Goal: Transaction & Acquisition: Book appointment/travel/reservation

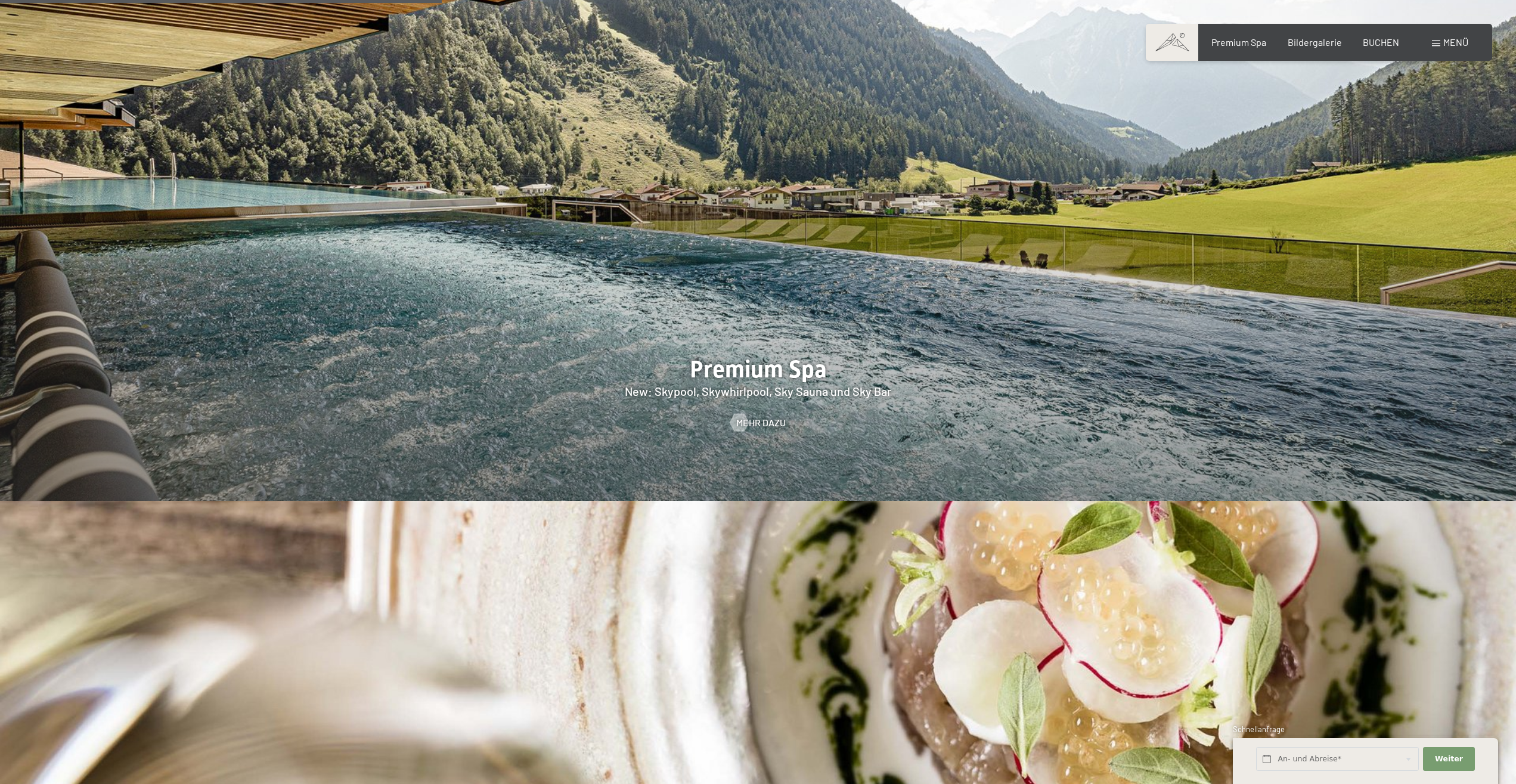
scroll to position [2187, 0]
click at [1376, 43] on span "BUCHEN" at bounding box center [1381, 40] width 36 height 11
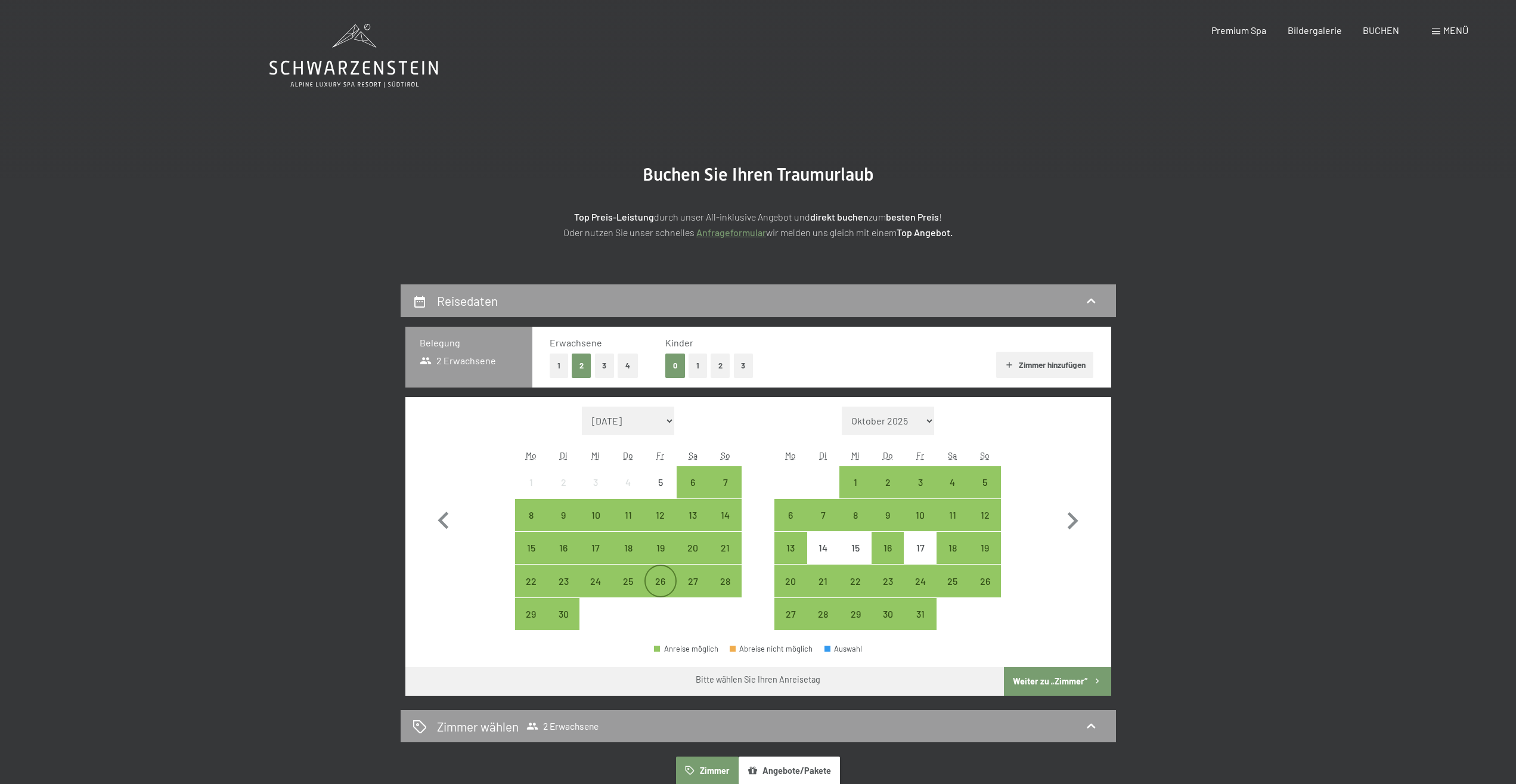
click at [671, 582] on div "26" at bounding box center [661, 591] width 30 height 30
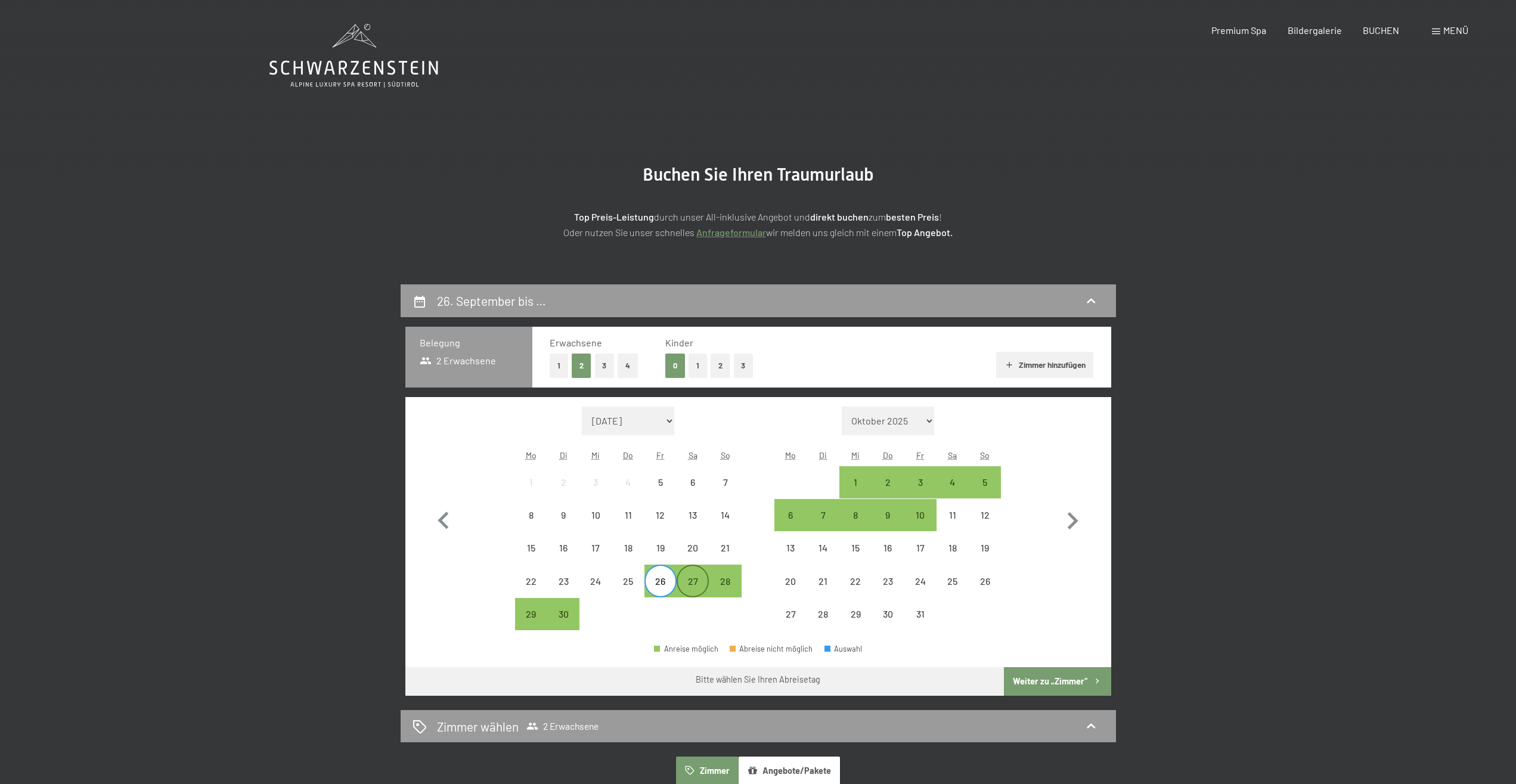
click at [689, 580] on div "27" at bounding box center [693, 591] width 30 height 30
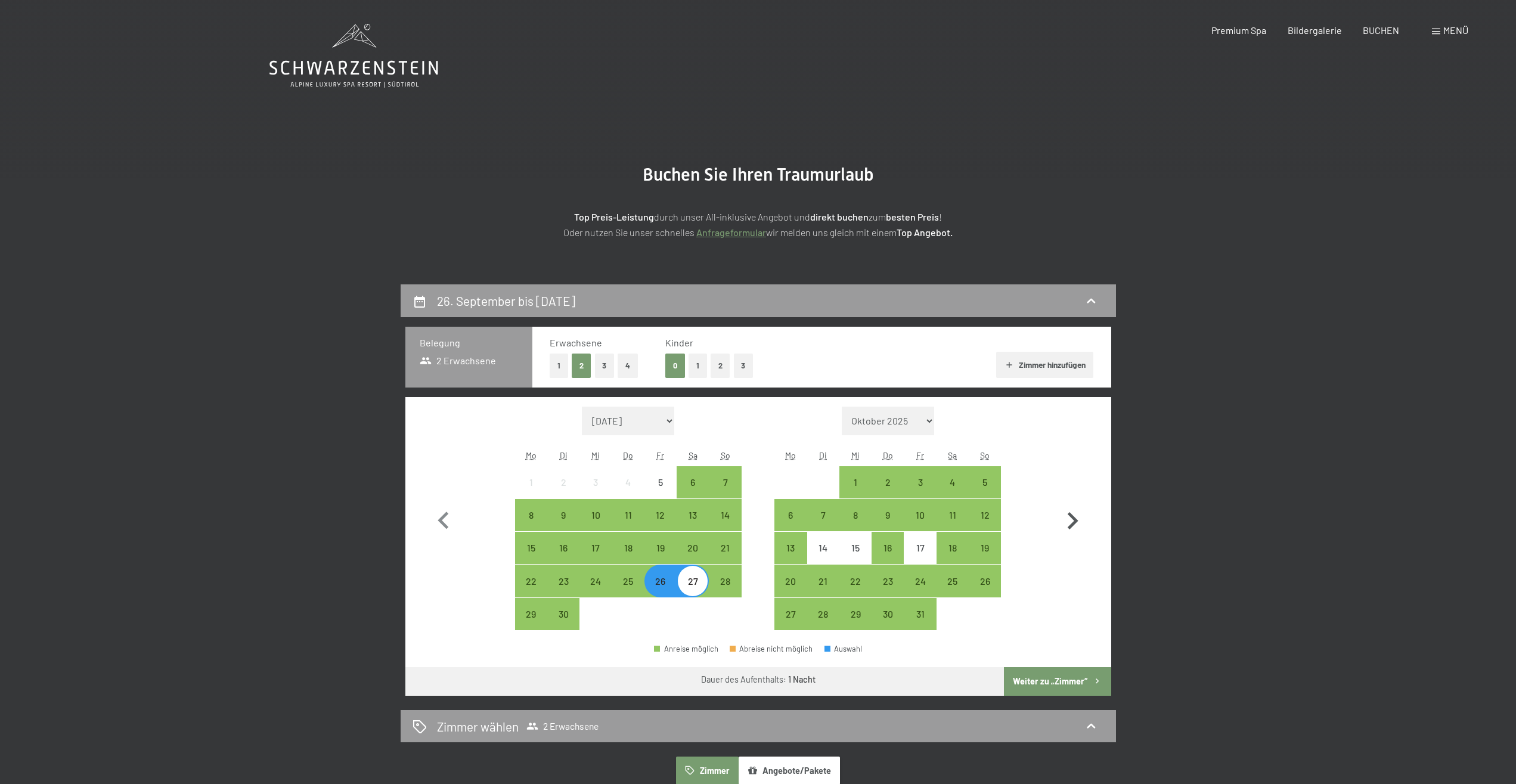
click at [1074, 519] on icon "button" at bounding box center [1073, 521] width 11 height 17
select select "[DATE]"
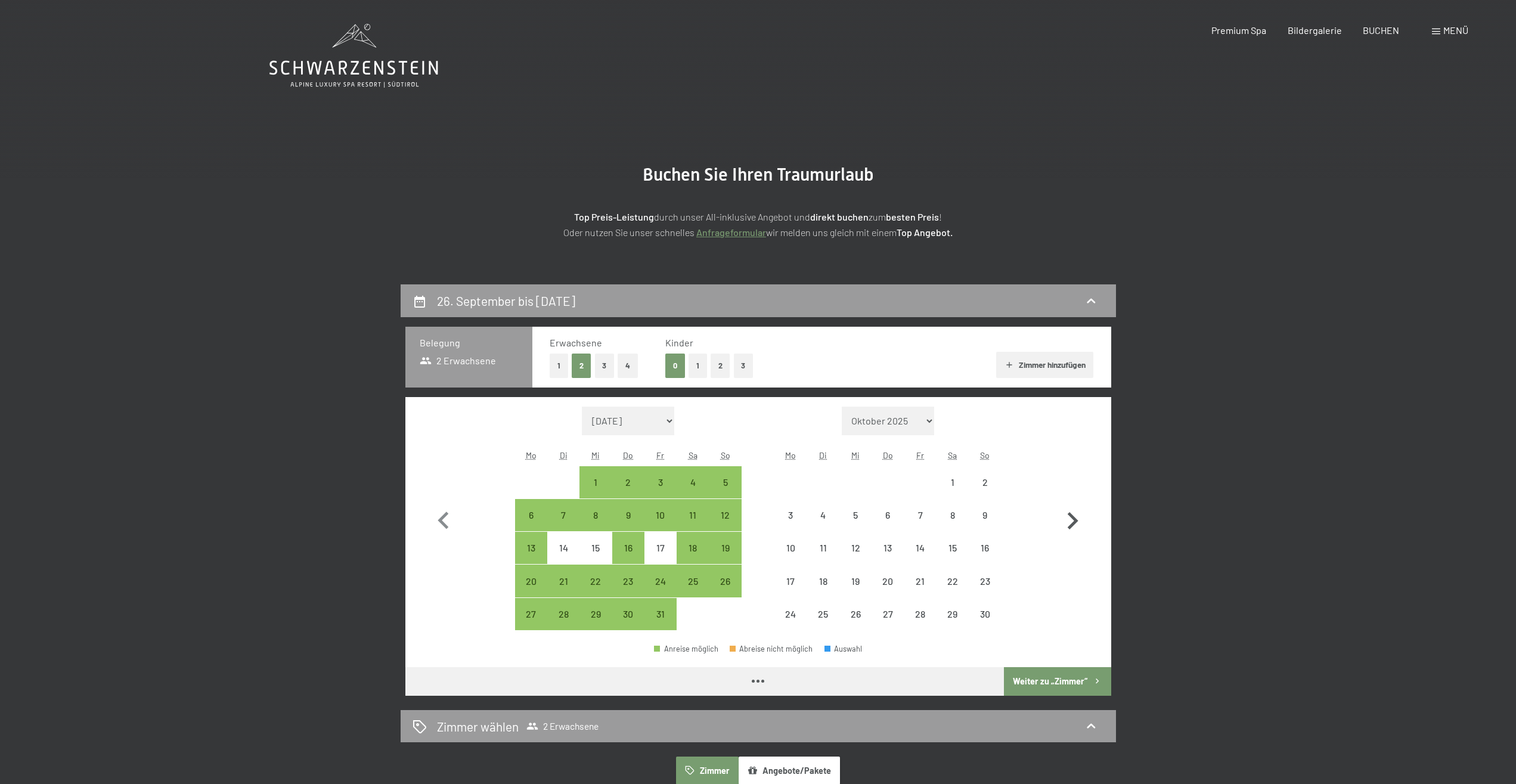
select select "[DATE]"
select select "2025-11-01"
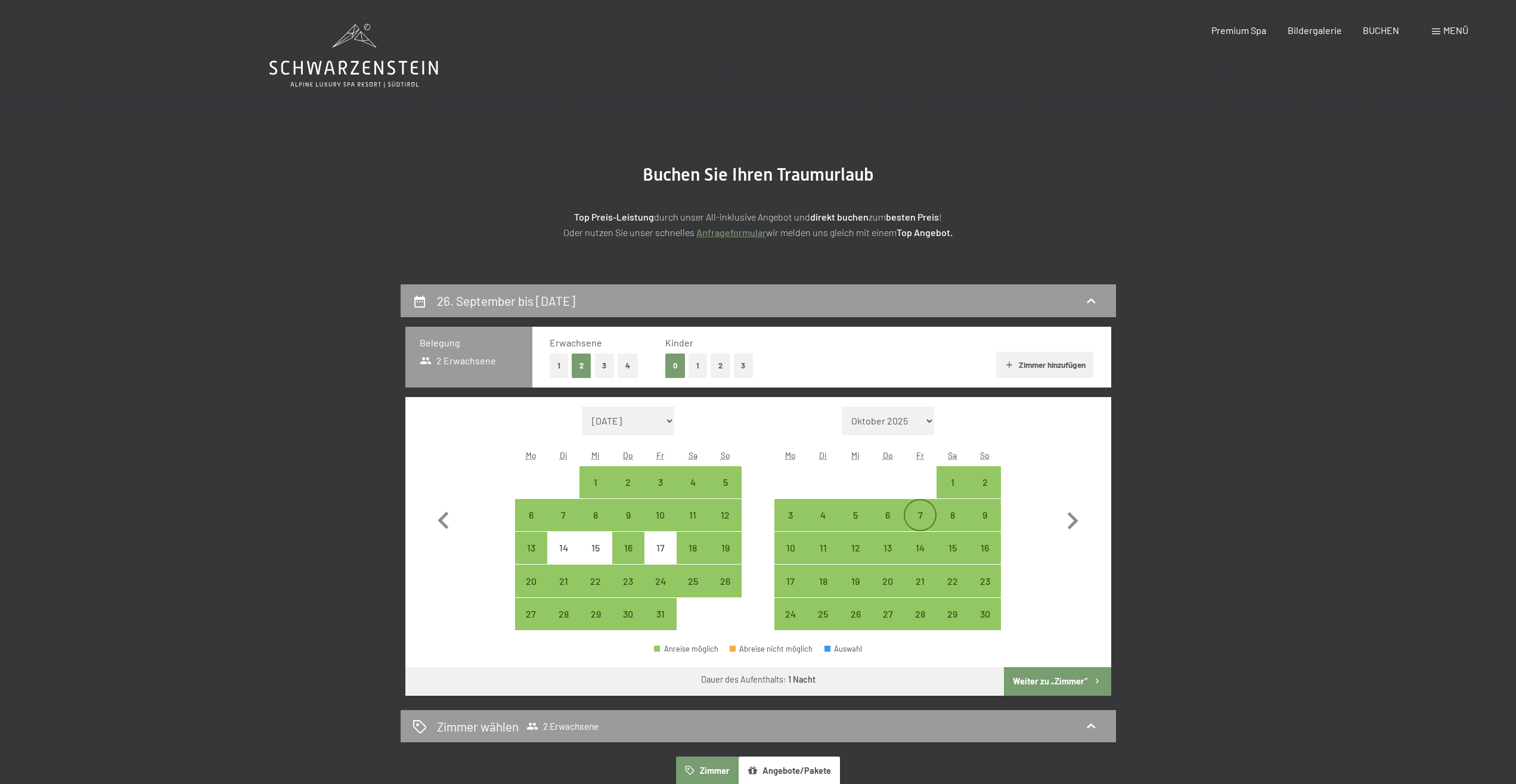
click at [927, 514] on div "7" at bounding box center [920, 525] width 30 height 30
select select "2025-10-01"
select select "2025-11-01"
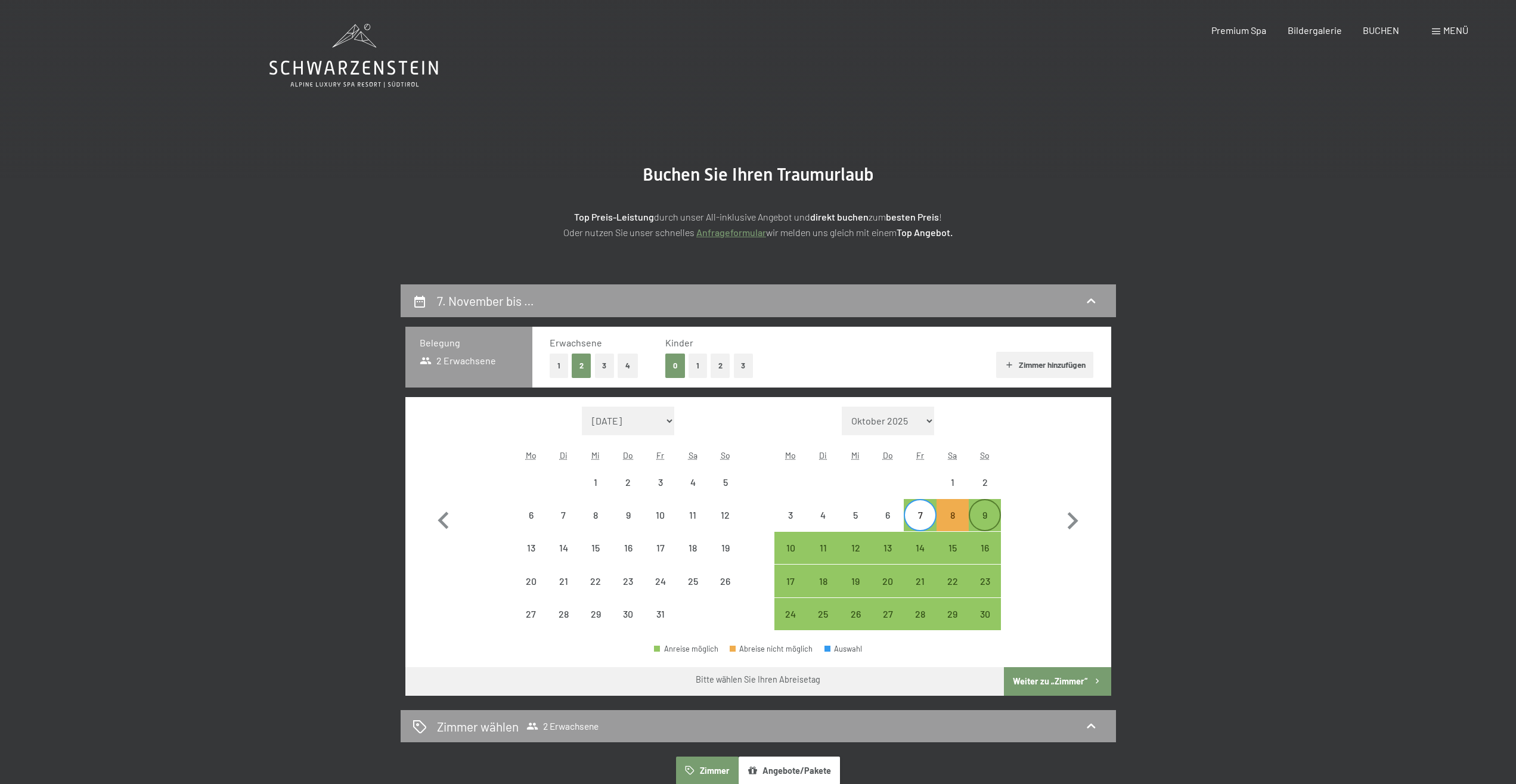
click at [991, 512] on div "9" at bounding box center [984, 525] width 30 height 30
select select "2025-10-01"
select select "2025-11-01"
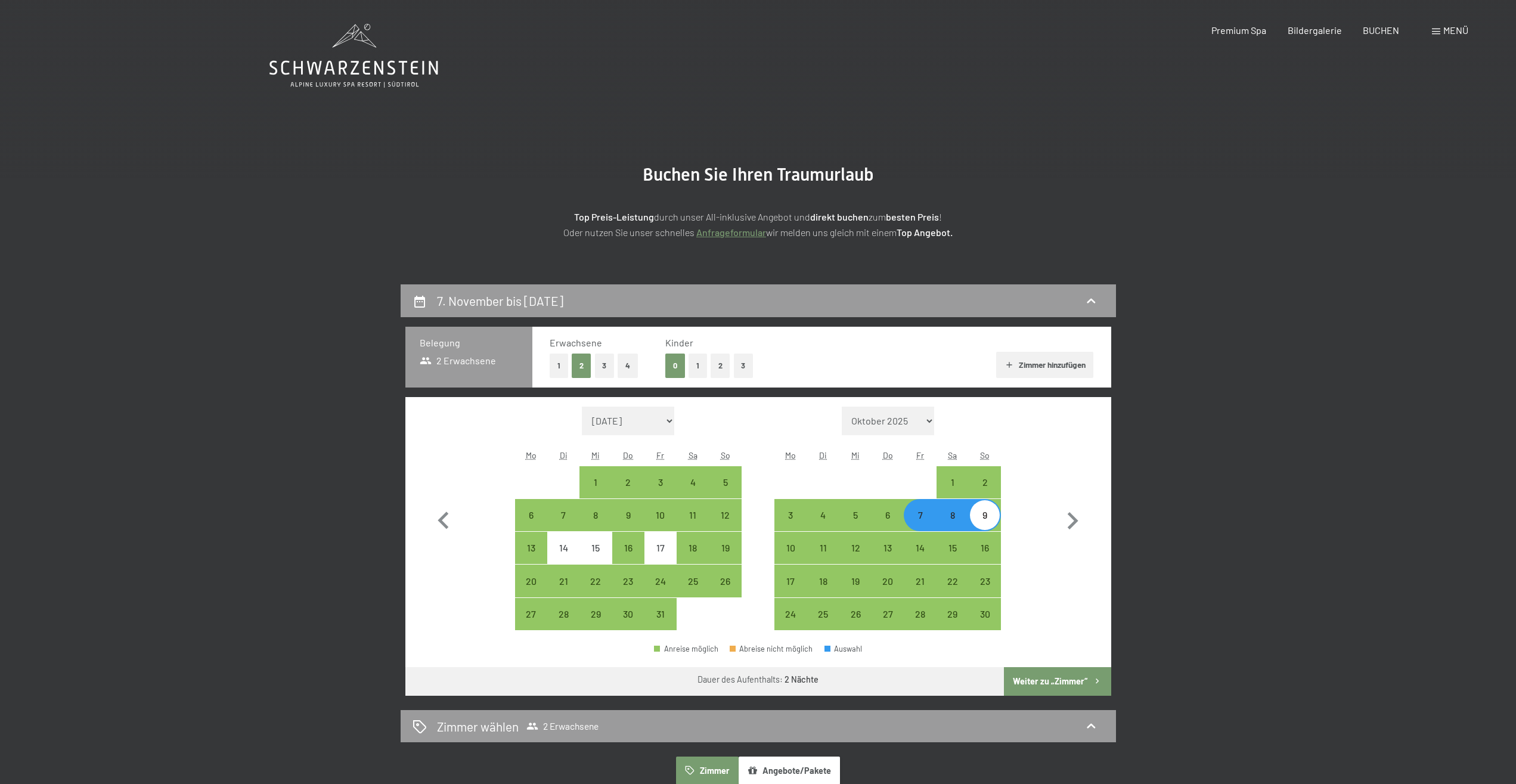
click at [1029, 680] on button "Weiter zu „Zimmer“" at bounding box center [1057, 681] width 107 height 29
select select "2025-10-01"
select select "2025-11-01"
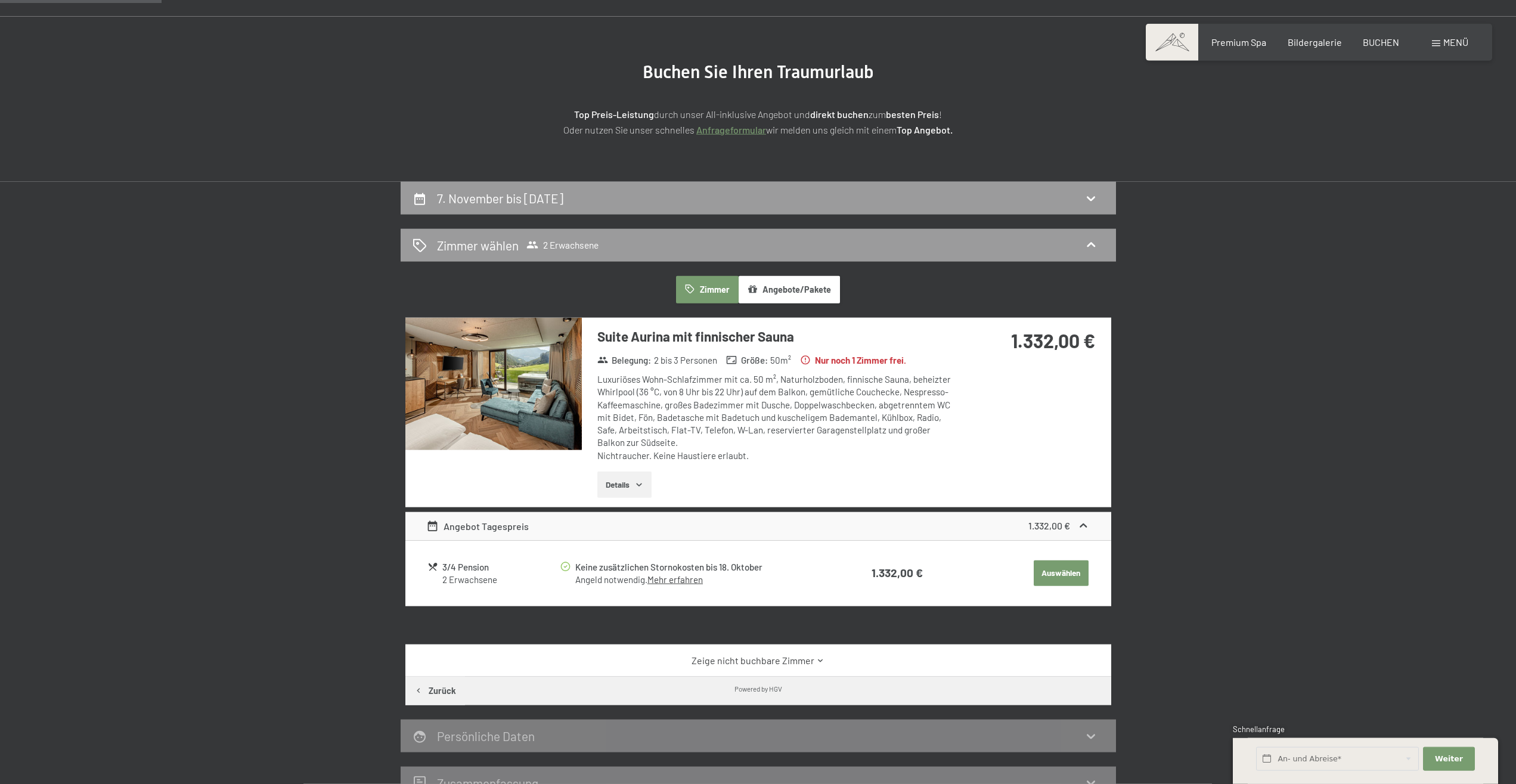
scroll to position [102, 0]
click at [776, 664] on link "Zeige nicht buchbare Zimmer" at bounding box center [757, 661] width 663 height 13
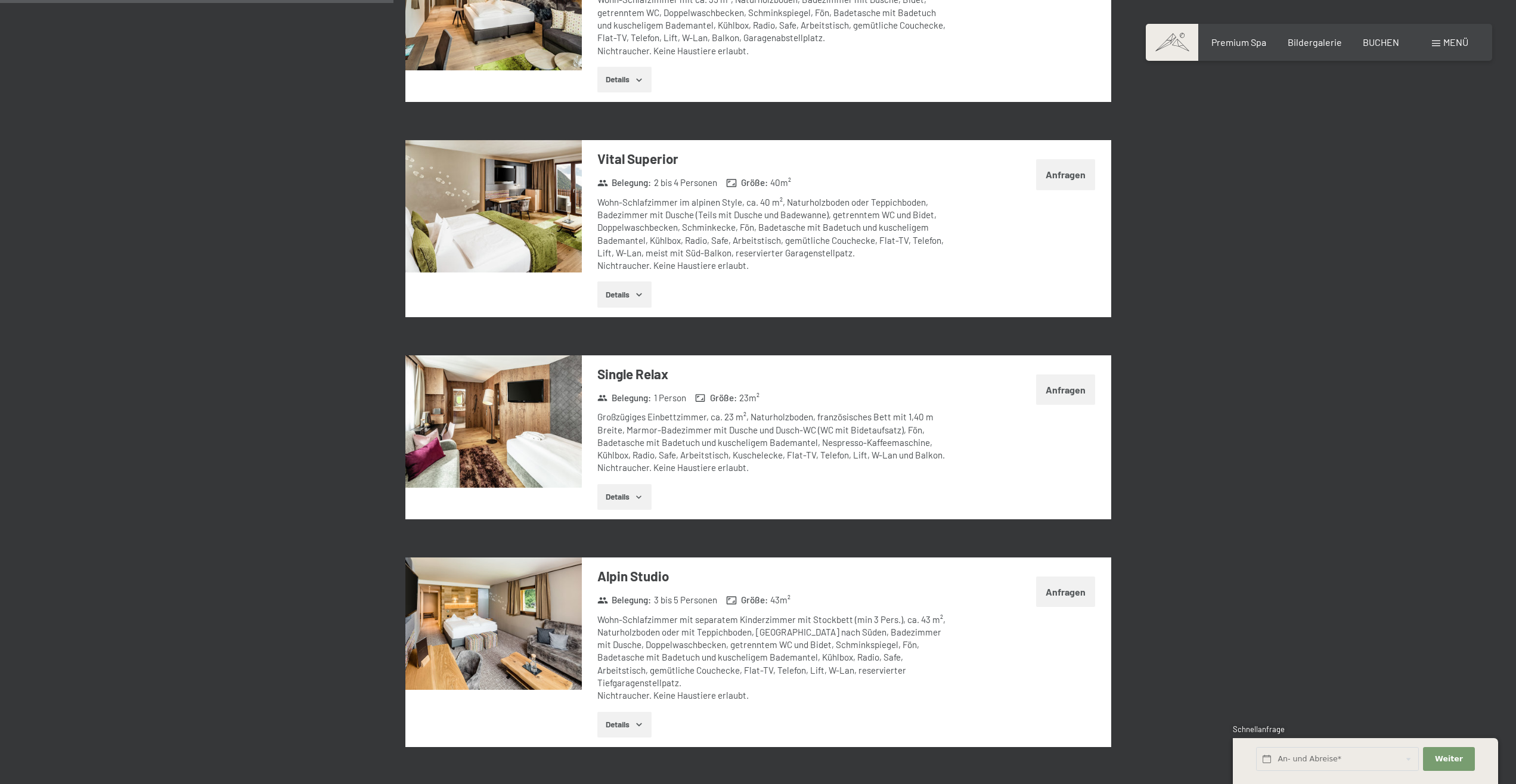
scroll to position [1014, 0]
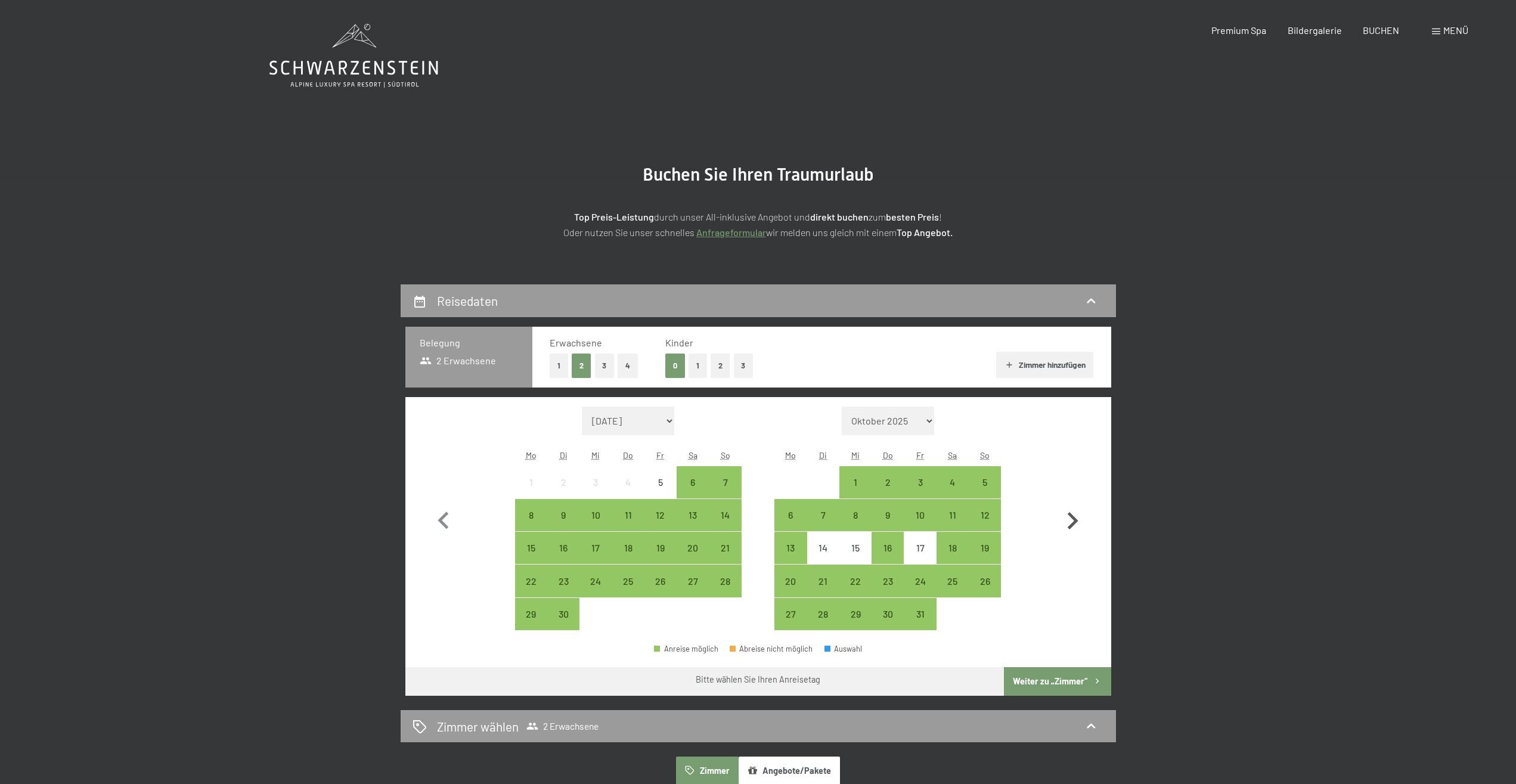
click at [1079, 520] on icon "button" at bounding box center [1072, 521] width 34 height 34
select select "2025-10-01"
select select "2025-11-01"
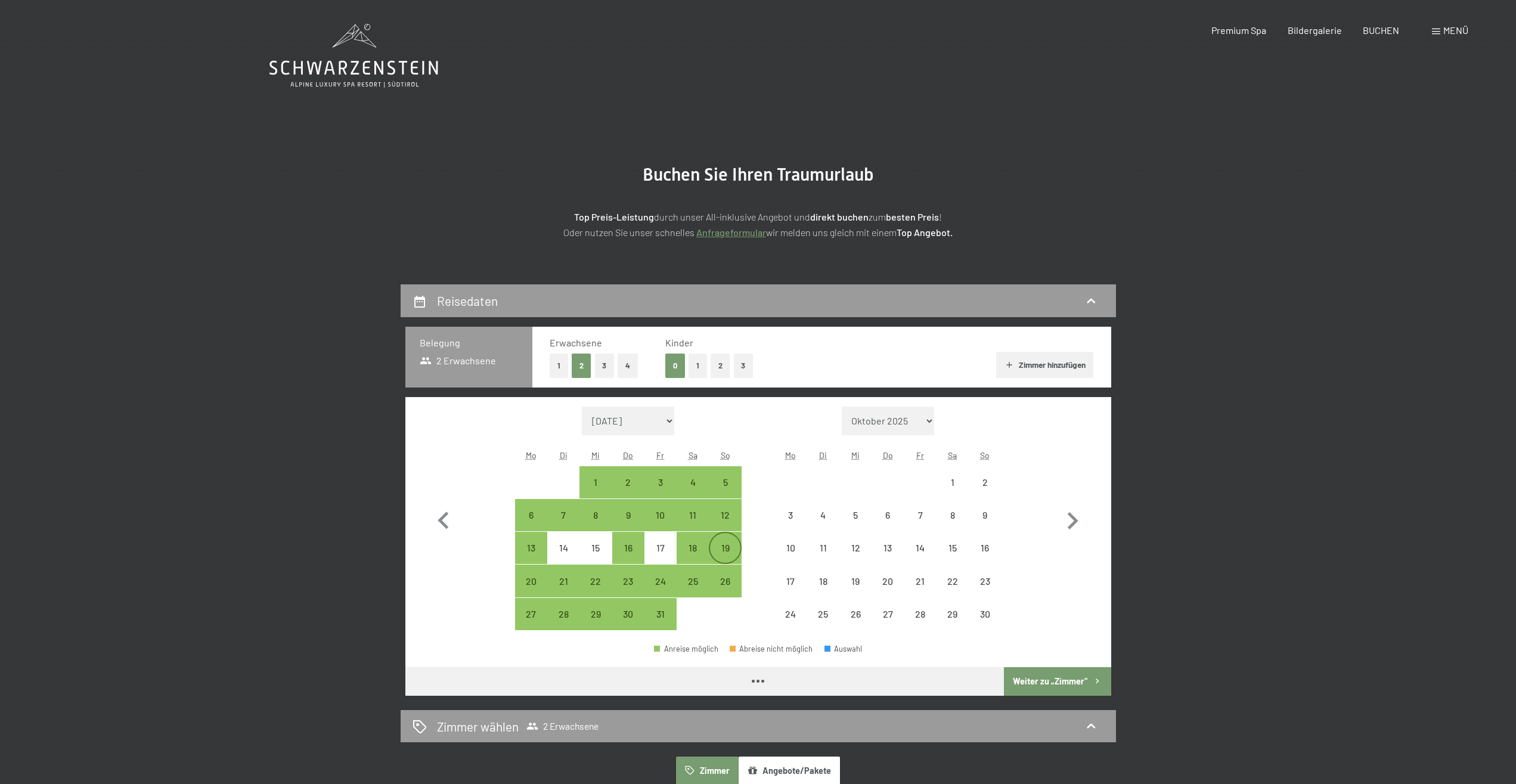
select select "2025-10-01"
select select "2025-11-01"
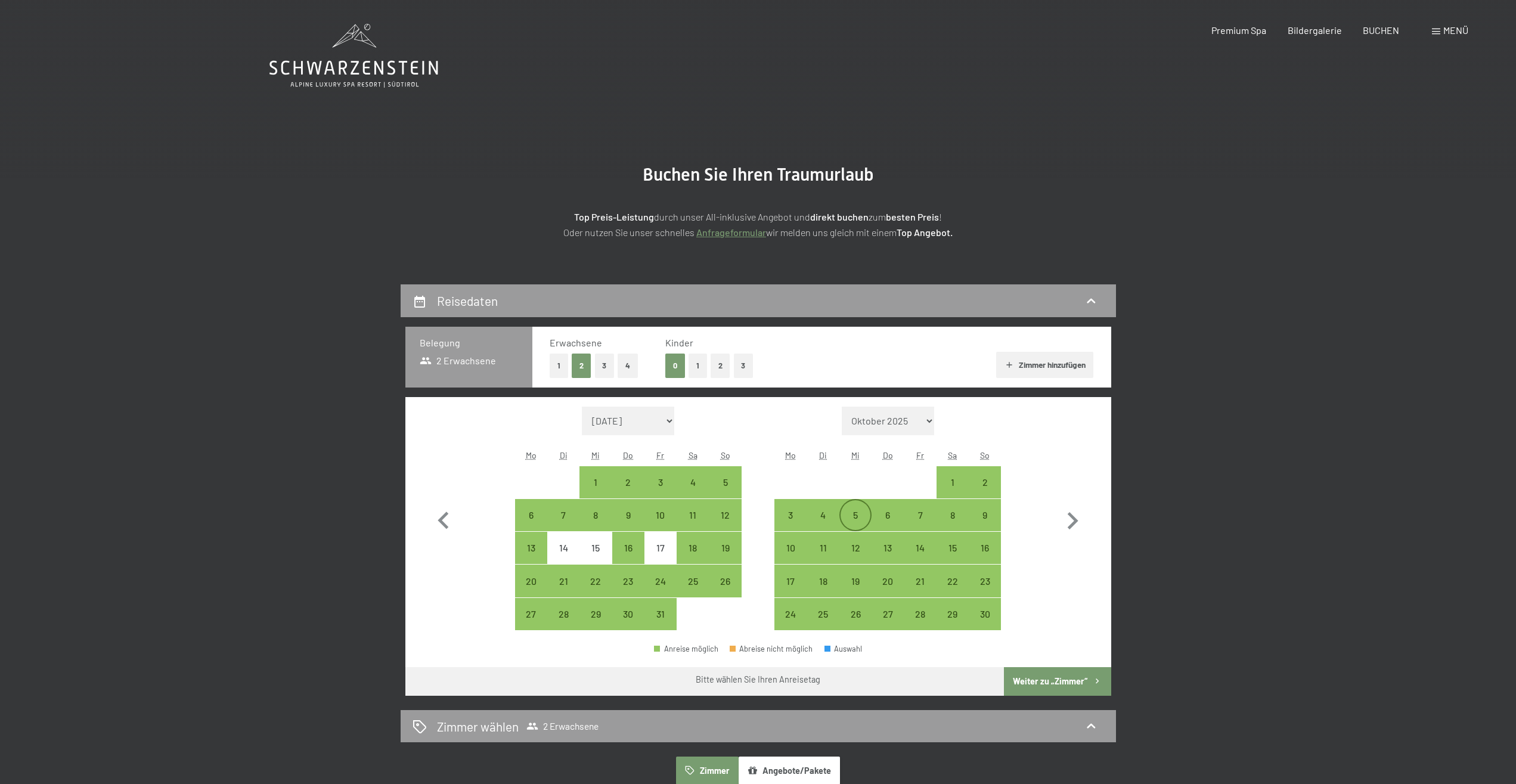
click at [864, 515] on div "5" at bounding box center [855, 525] width 30 height 30
select select "2025-10-01"
select select "2025-11-01"
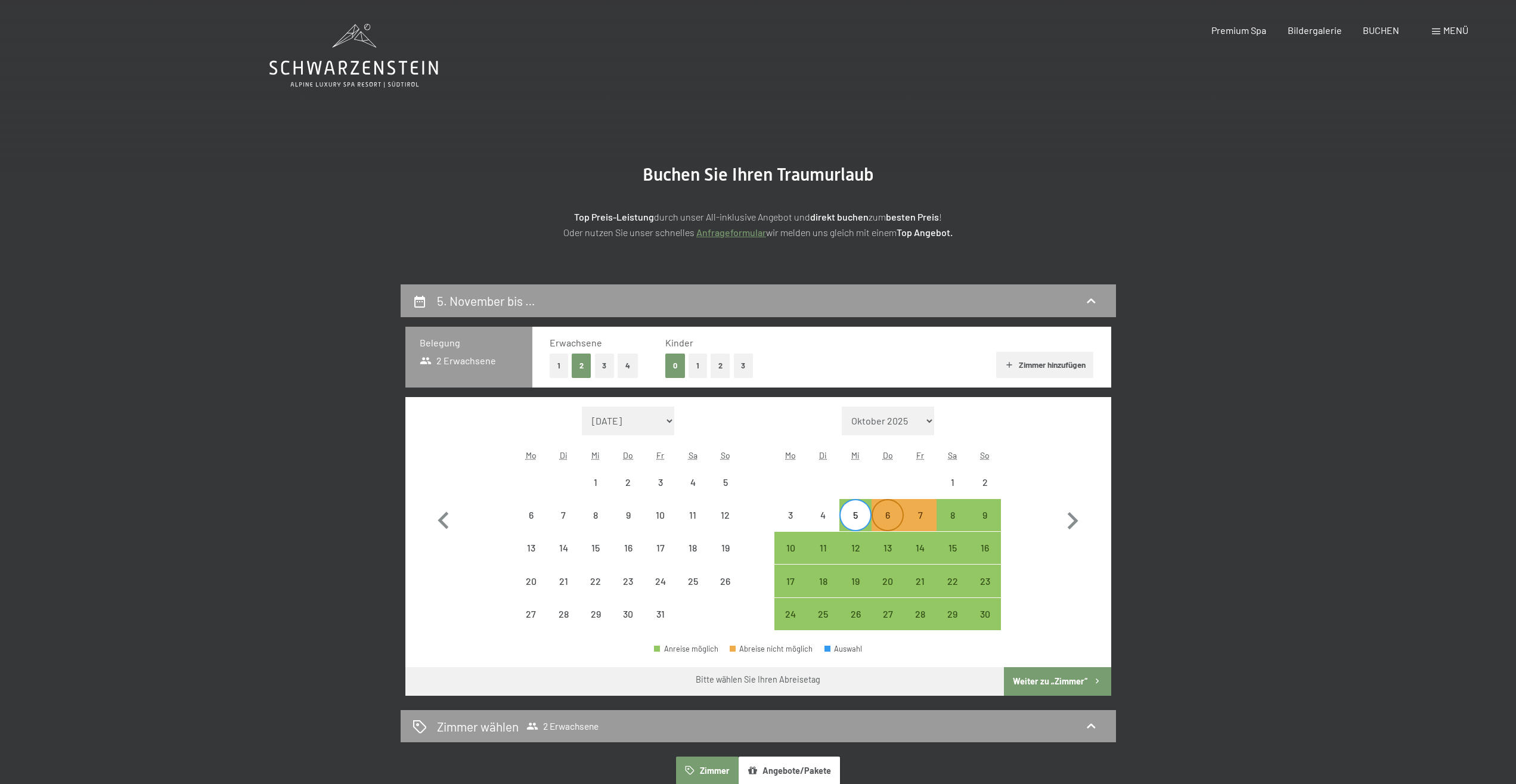
click at [887, 514] on div "6" at bounding box center [888, 525] width 30 height 30
select select "2025-10-01"
select select "2025-11-01"
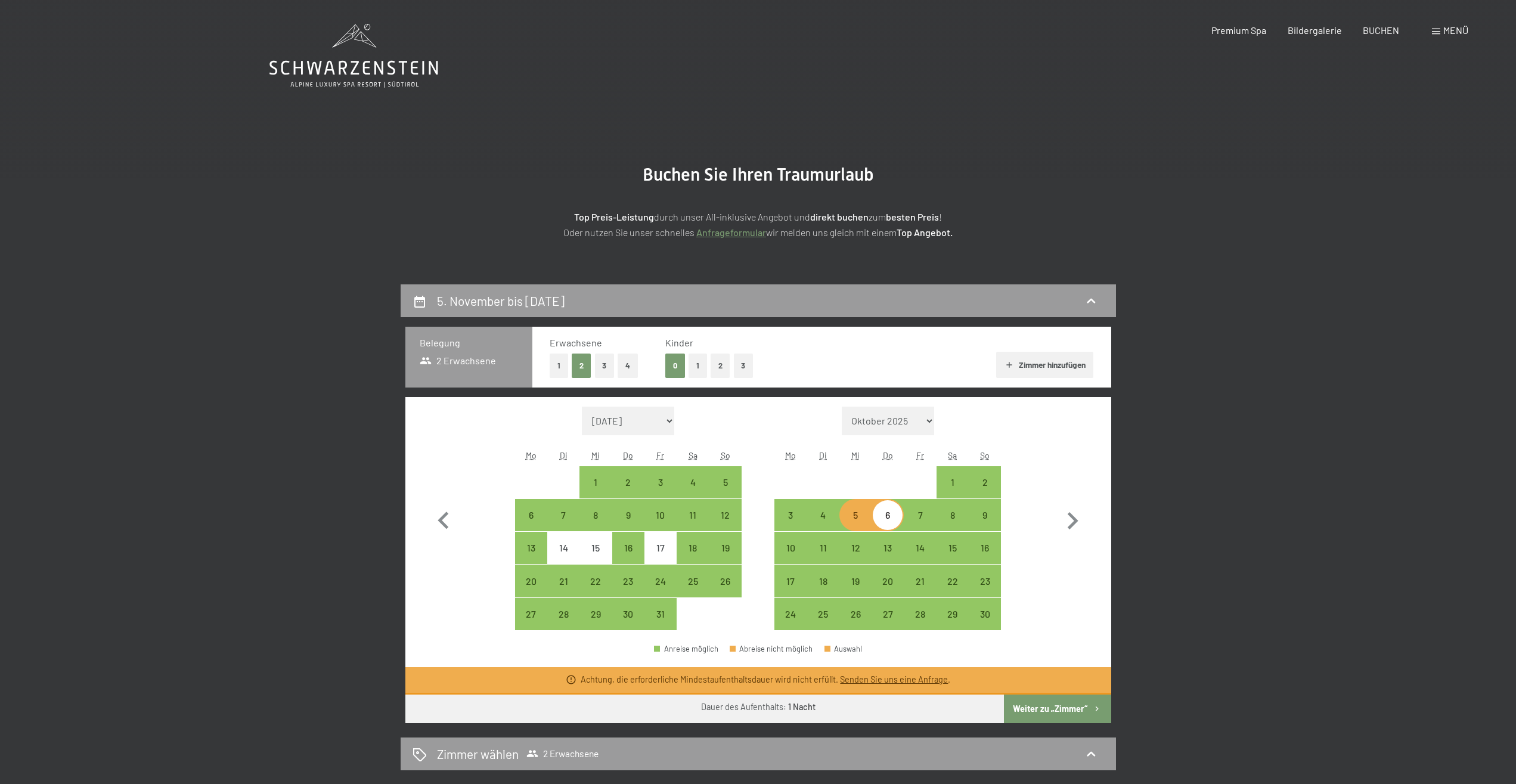
click at [858, 523] on div "5" at bounding box center [855, 525] width 30 height 30
select select "2025-10-01"
select select "2025-11-01"
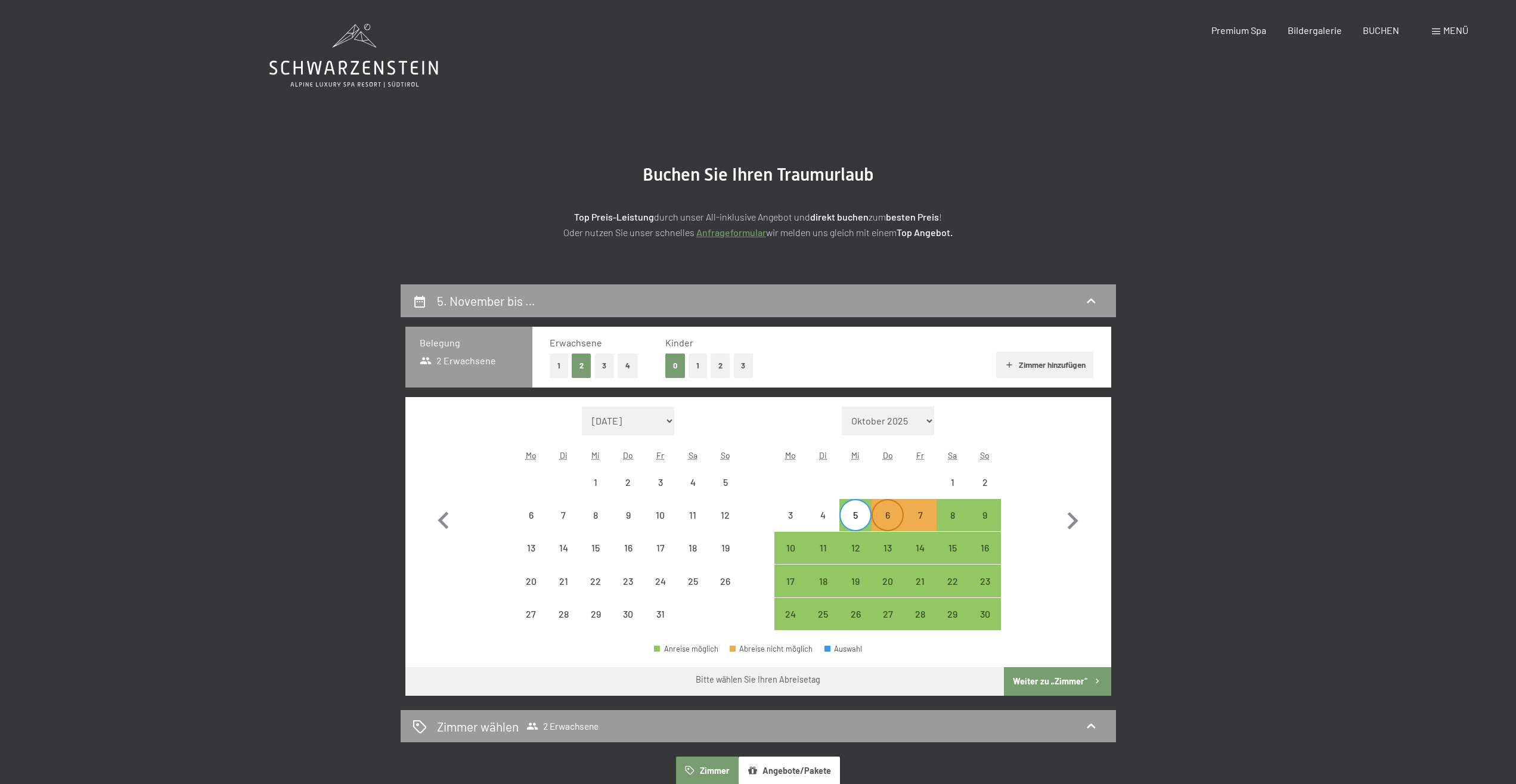
click at [890, 511] on div "6" at bounding box center [888, 525] width 30 height 30
select select "2025-10-01"
select select "2025-11-01"
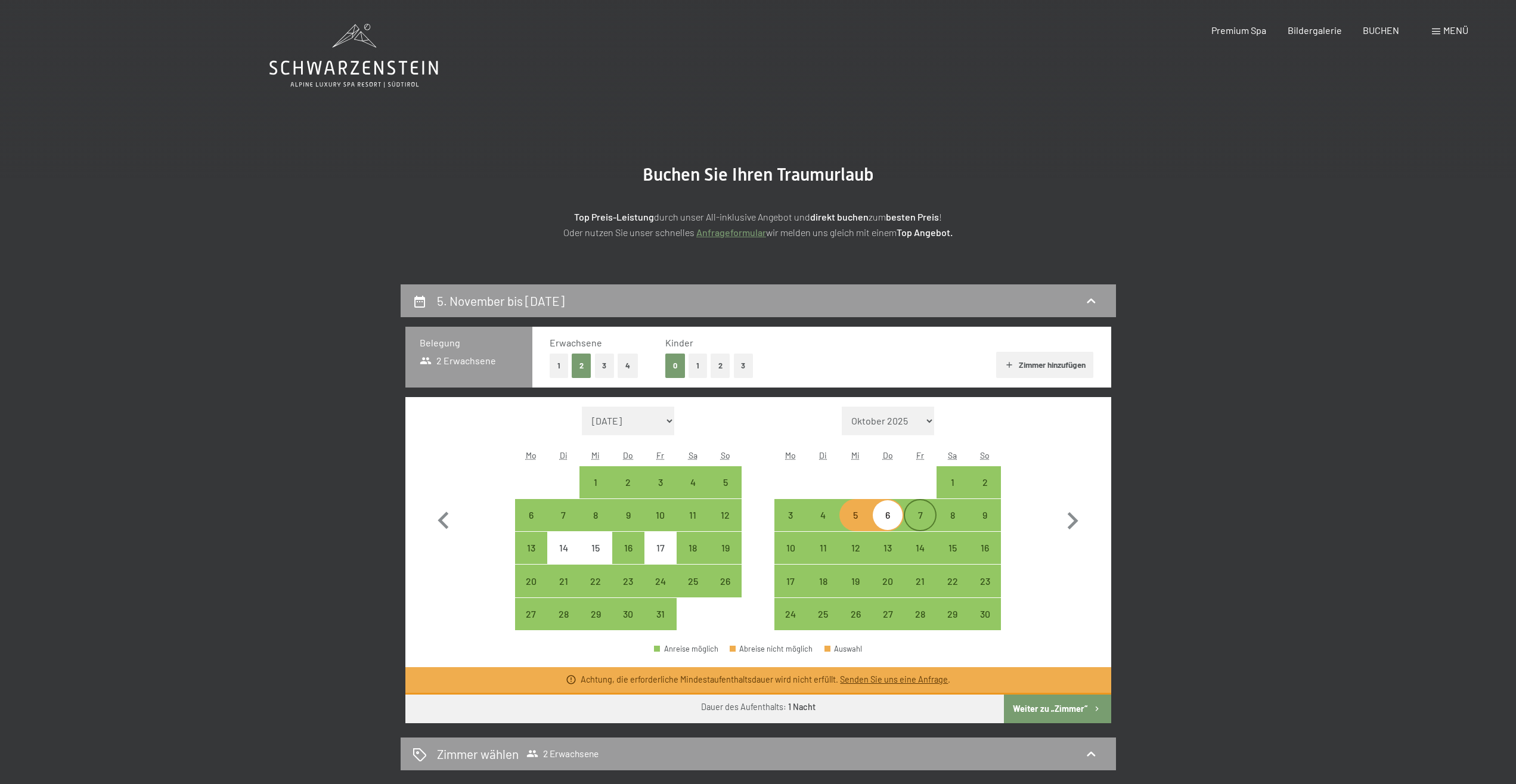
click at [920, 518] on div "7" at bounding box center [920, 525] width 30 height 30
select select "2025-10-01"
select select "2025-11-01"
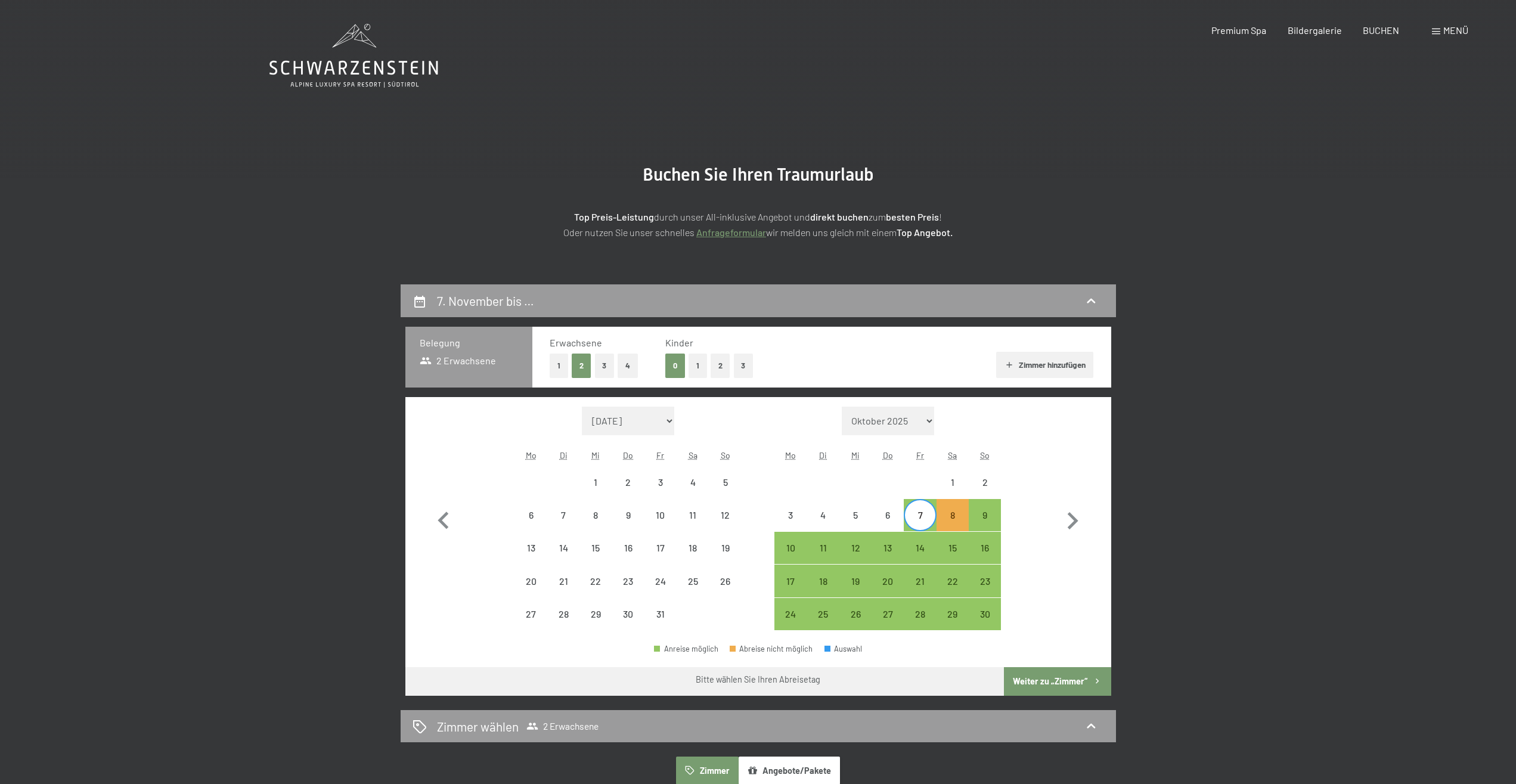
click at [927, 515] on div "7" at bounding box center [920, 525] width 30 height 30
select select "2025-10-01"
select select "2025-11-01"
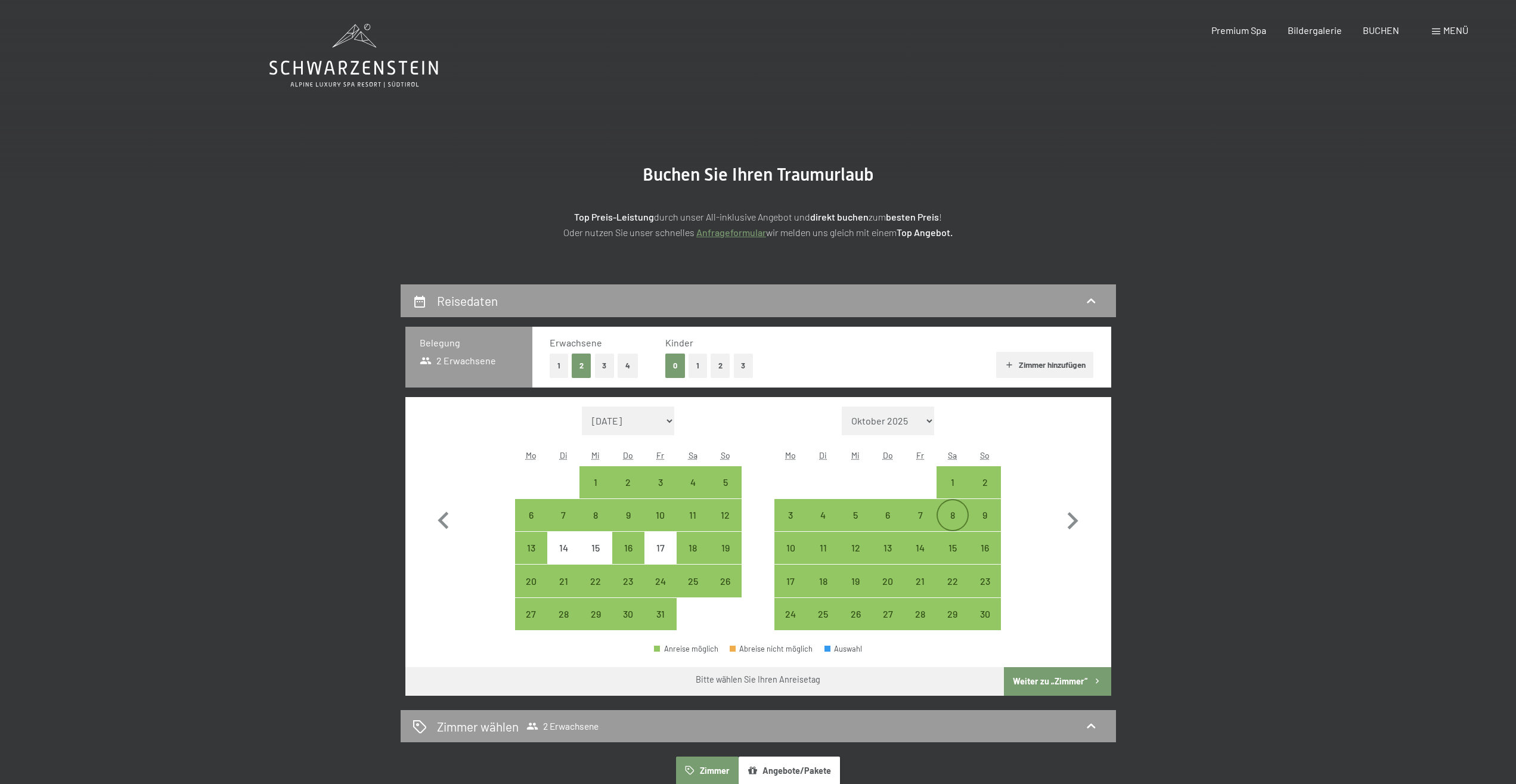
click at [944, 513] on div "8" at bounding box center [952, 525] width 30 height 30
select select "2025-10-01"
select select "2025-11-01"
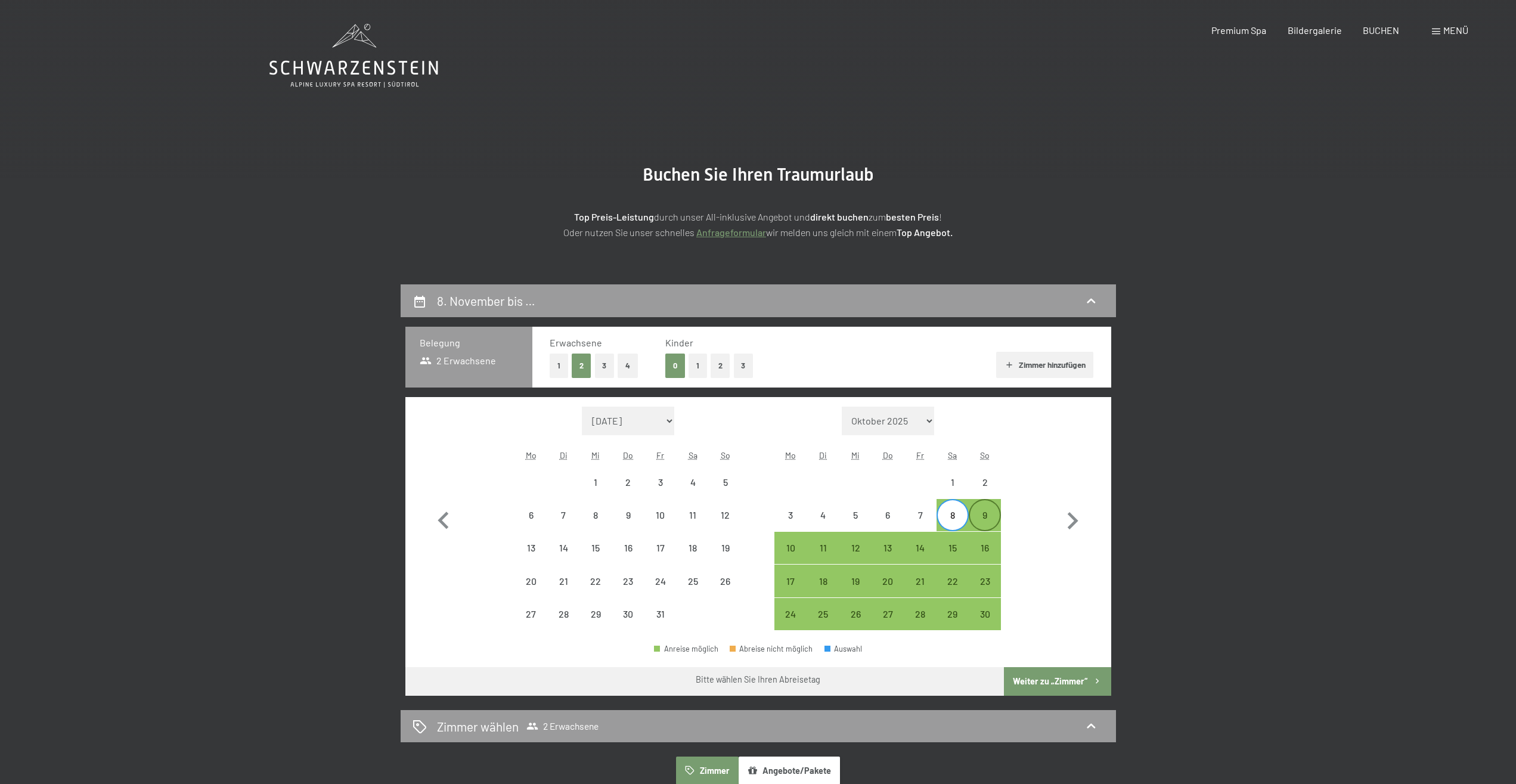
click at [984, 513] on div "9" at bounding box center [984, 525] width 30 height 30
select select "2025-10-01"
select select "2025-11-01"
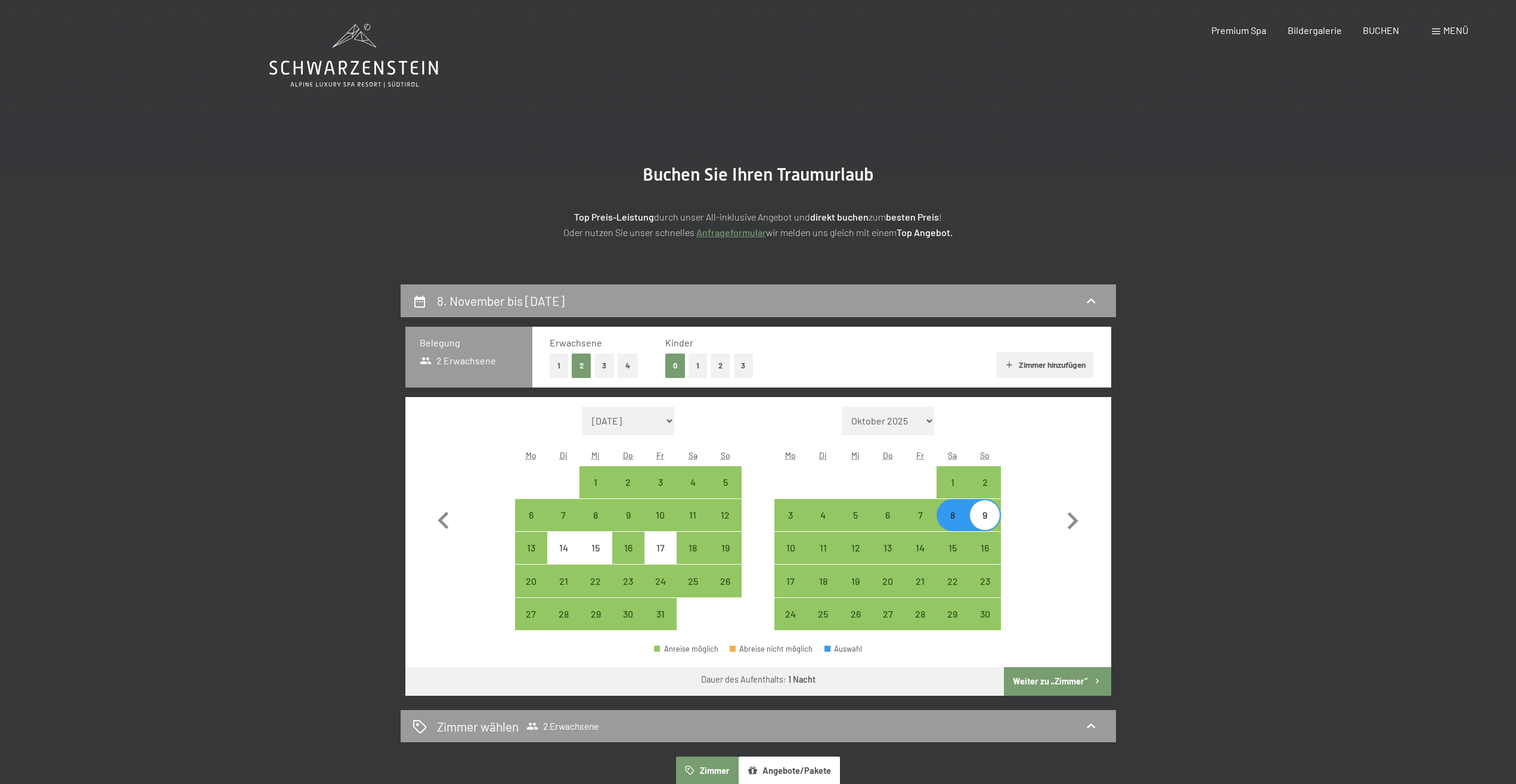
click at [1042, 677] on button "Weiter zu „Zimmer“" at bounding box center [1057, 681] width 107 height 29
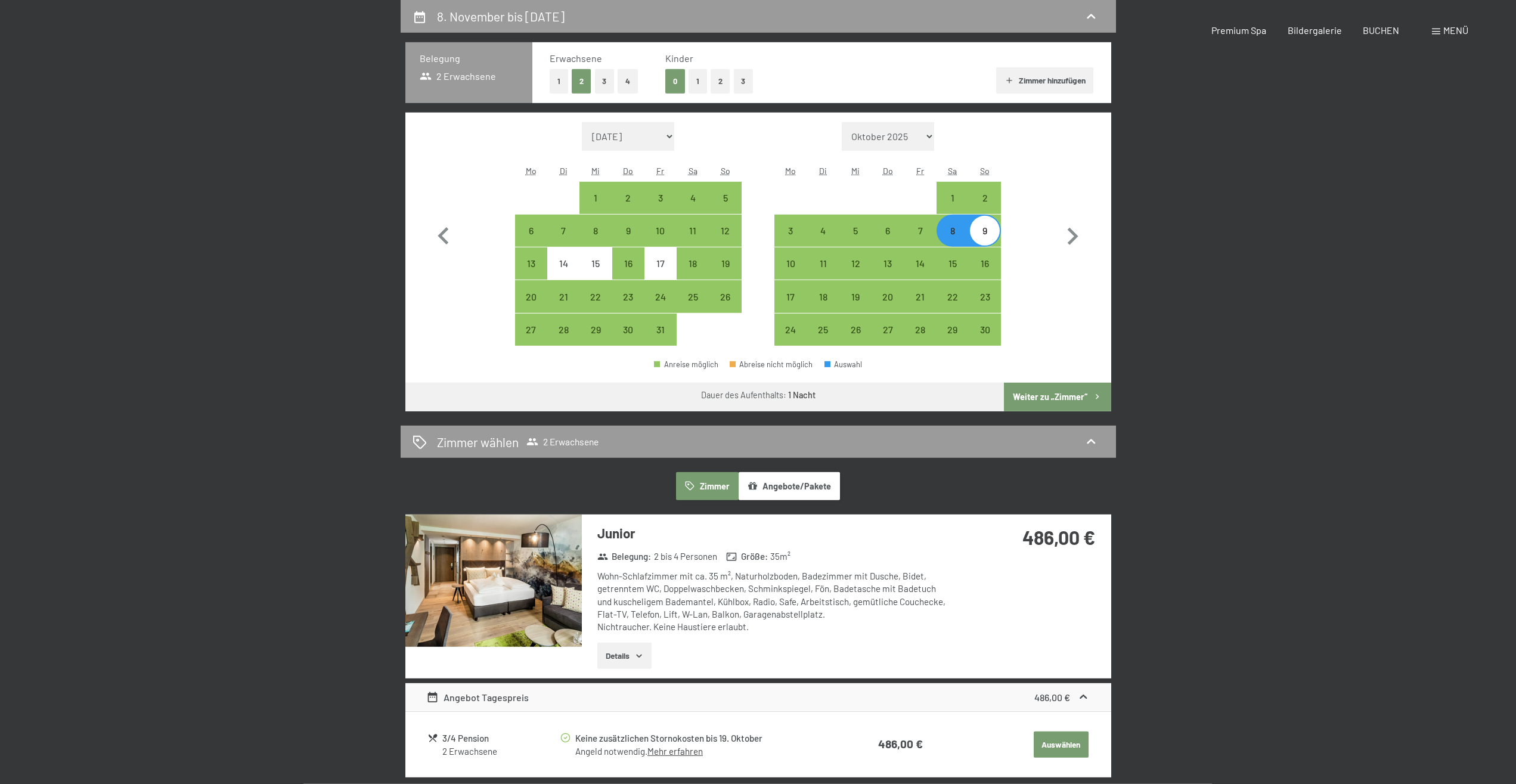
select select "2025-10-01"
select select "2025-11-01"
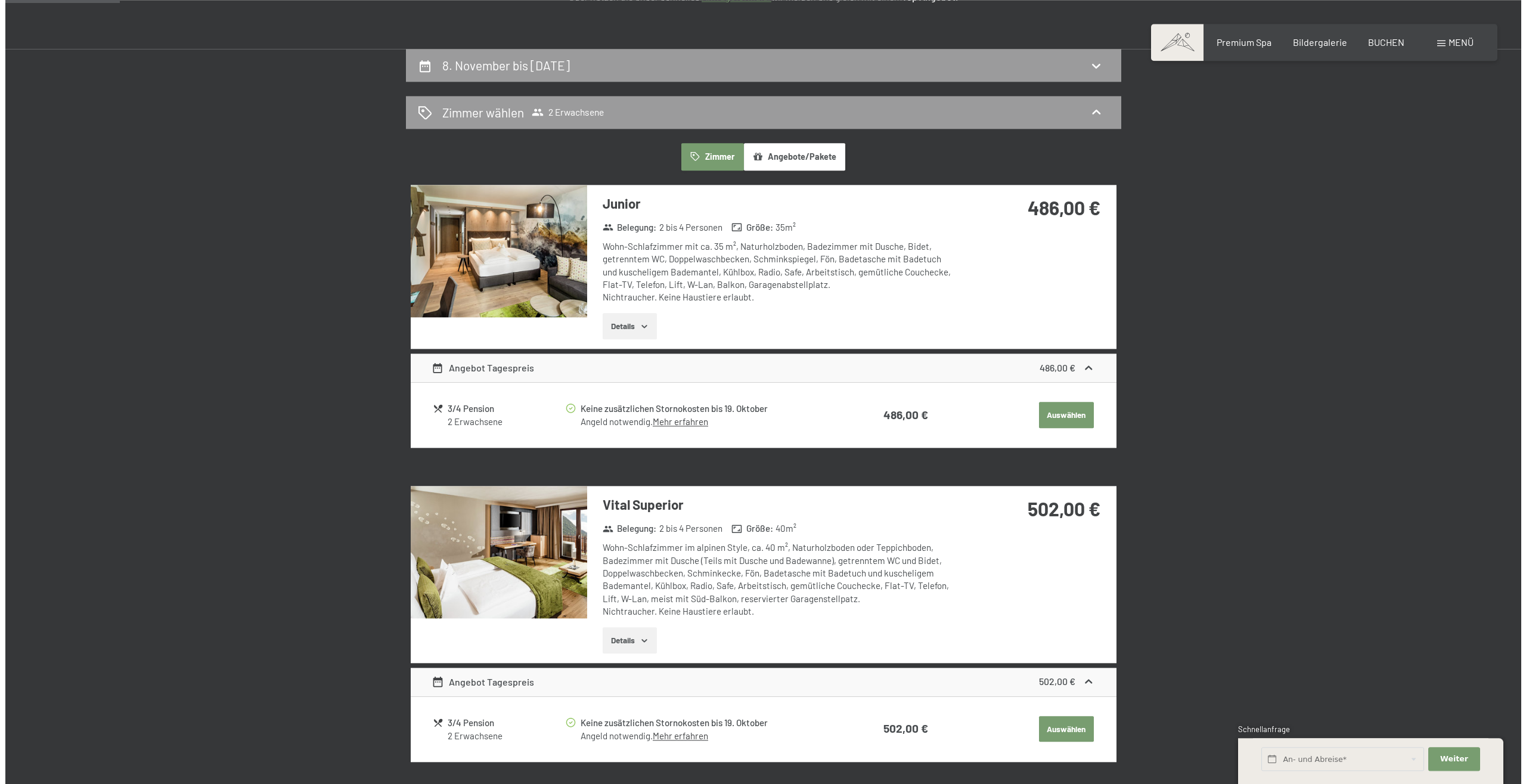
scroll to position [224, 0]
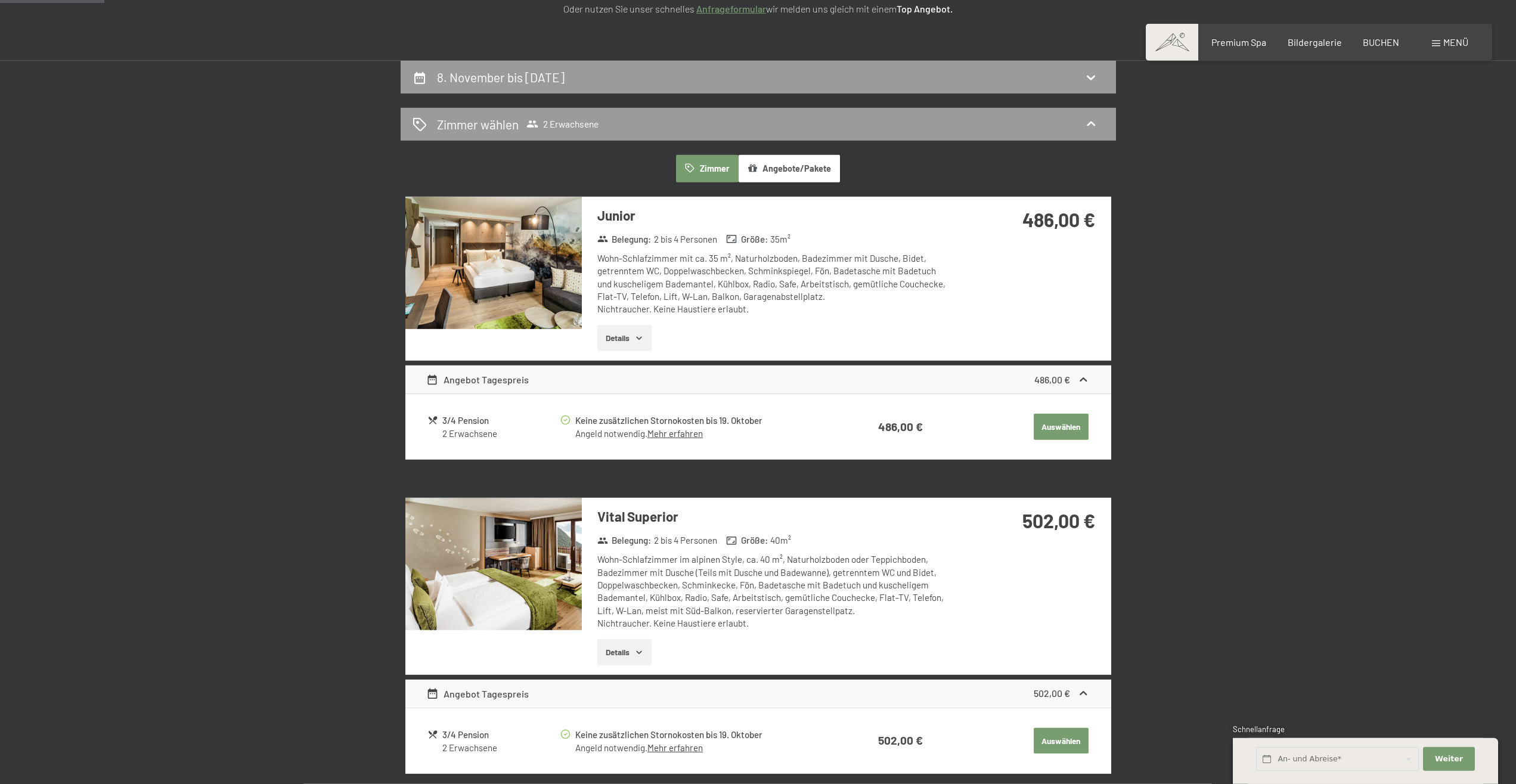
click at [1450, 44] on span "Menü" at bounding box center [1456, 42] width 25 height 11
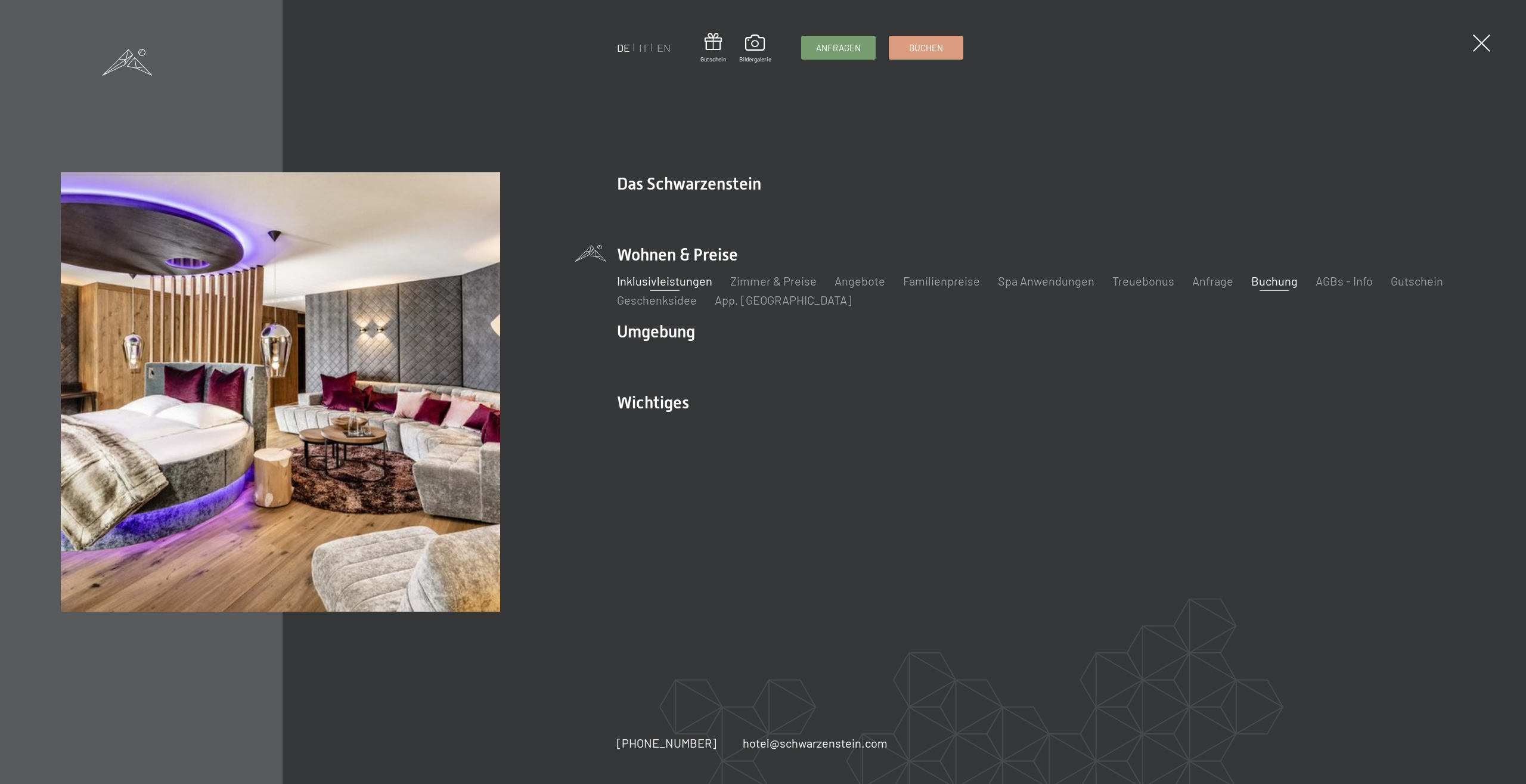
click at [627, 279] on link "Inklusivleistungen" at bounding box center [665, 280] width 95 height 14
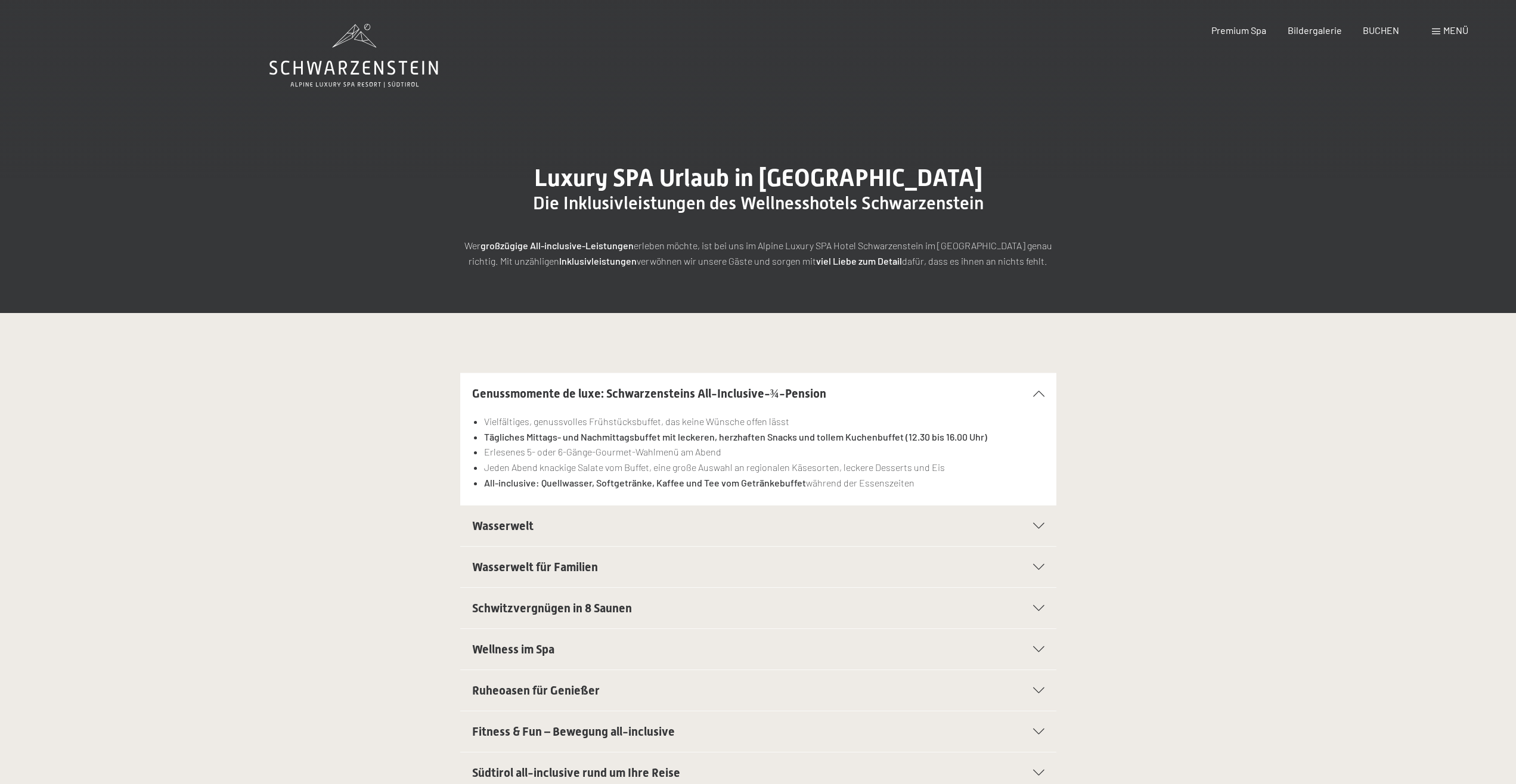
click at [568, 523] on h2 "Wasserwelt" at bounding box center [730, 525] width 515 height 17
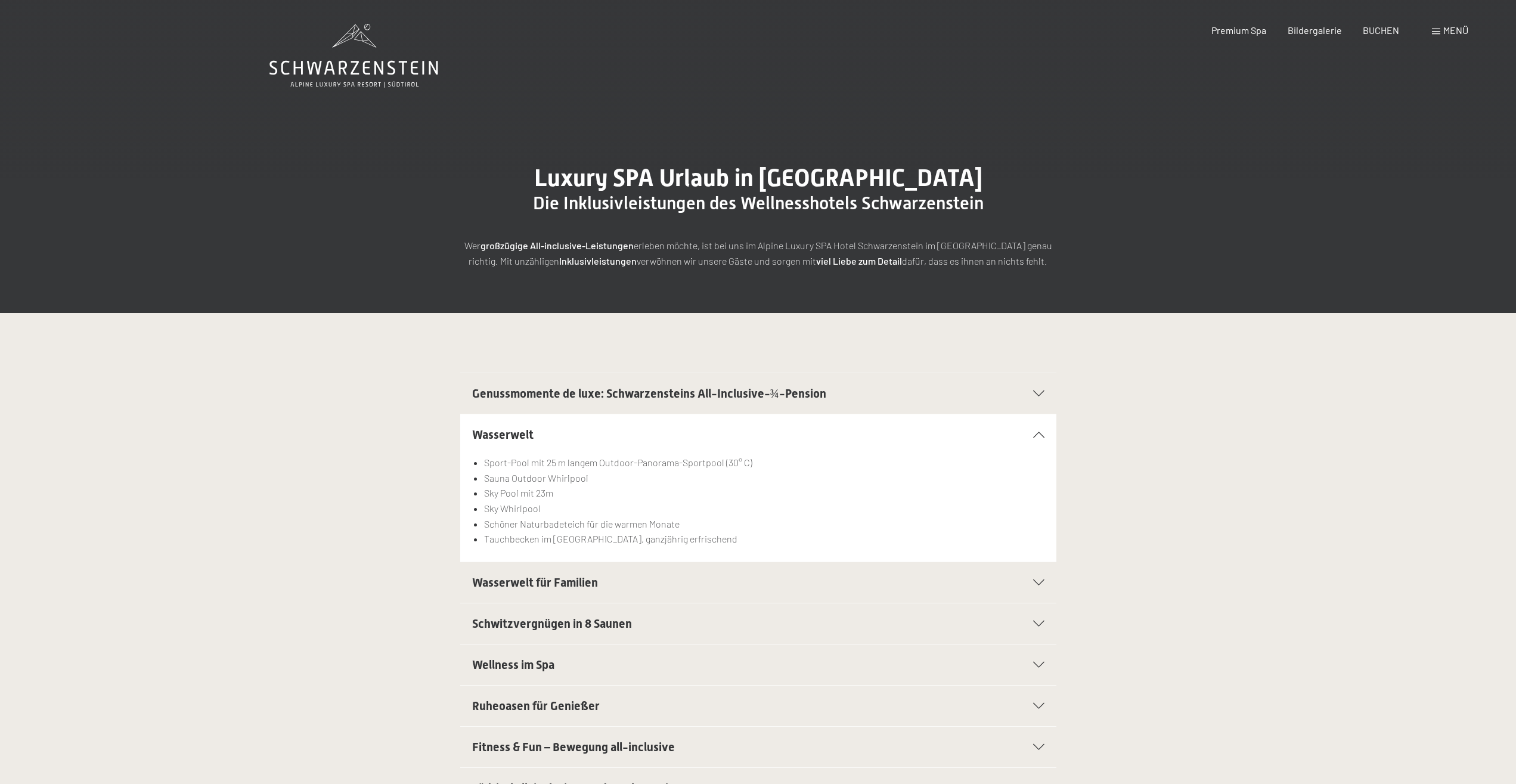
click at [621, 591] on h2 "Wasserwelt für Familien" at bounding box center [730, 582] width 515 height 17
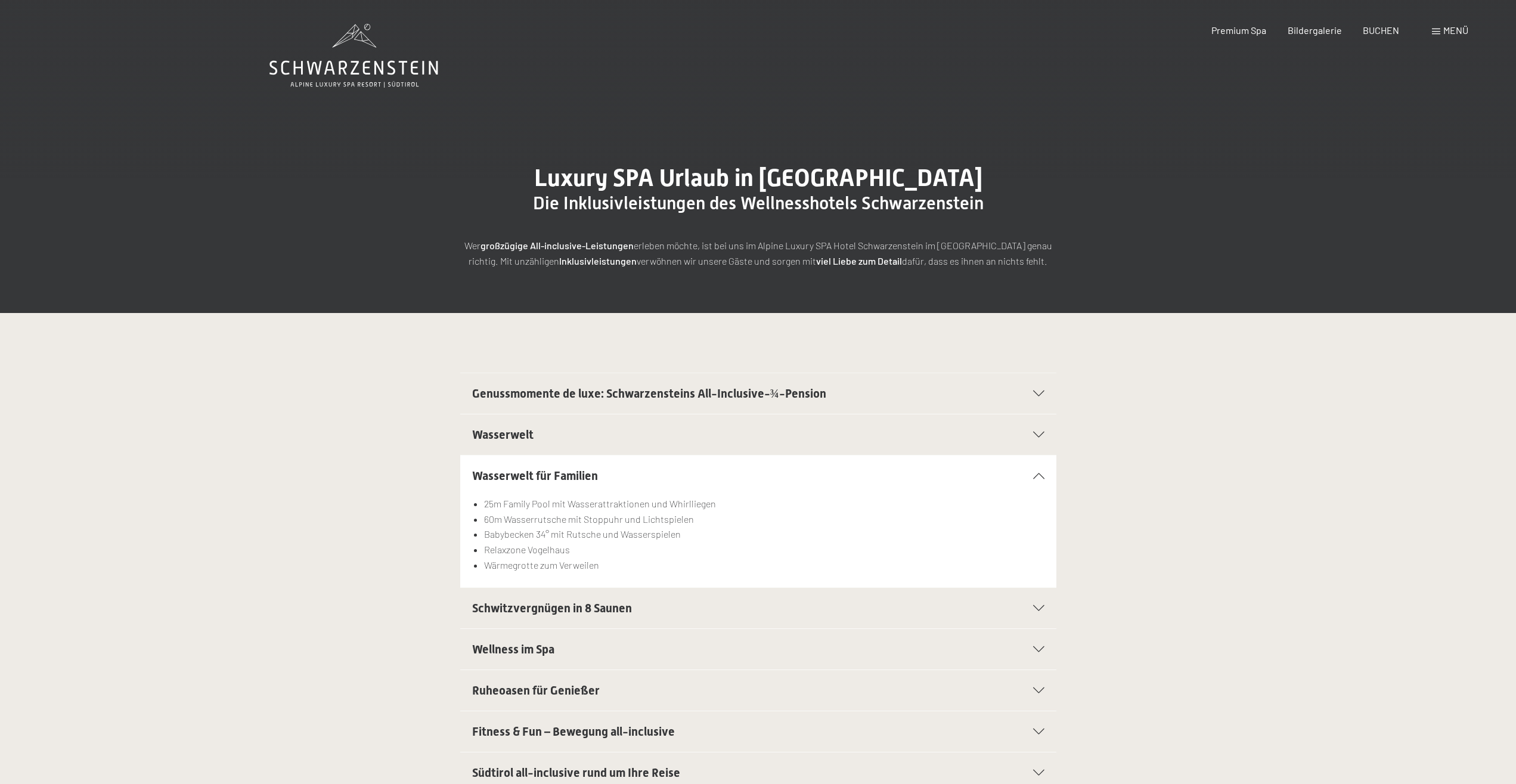
click at [638, 614] on h2 "Schwitzvergnügen in 8 Saunen" at bounding box center [730, 607] width 515 height 17
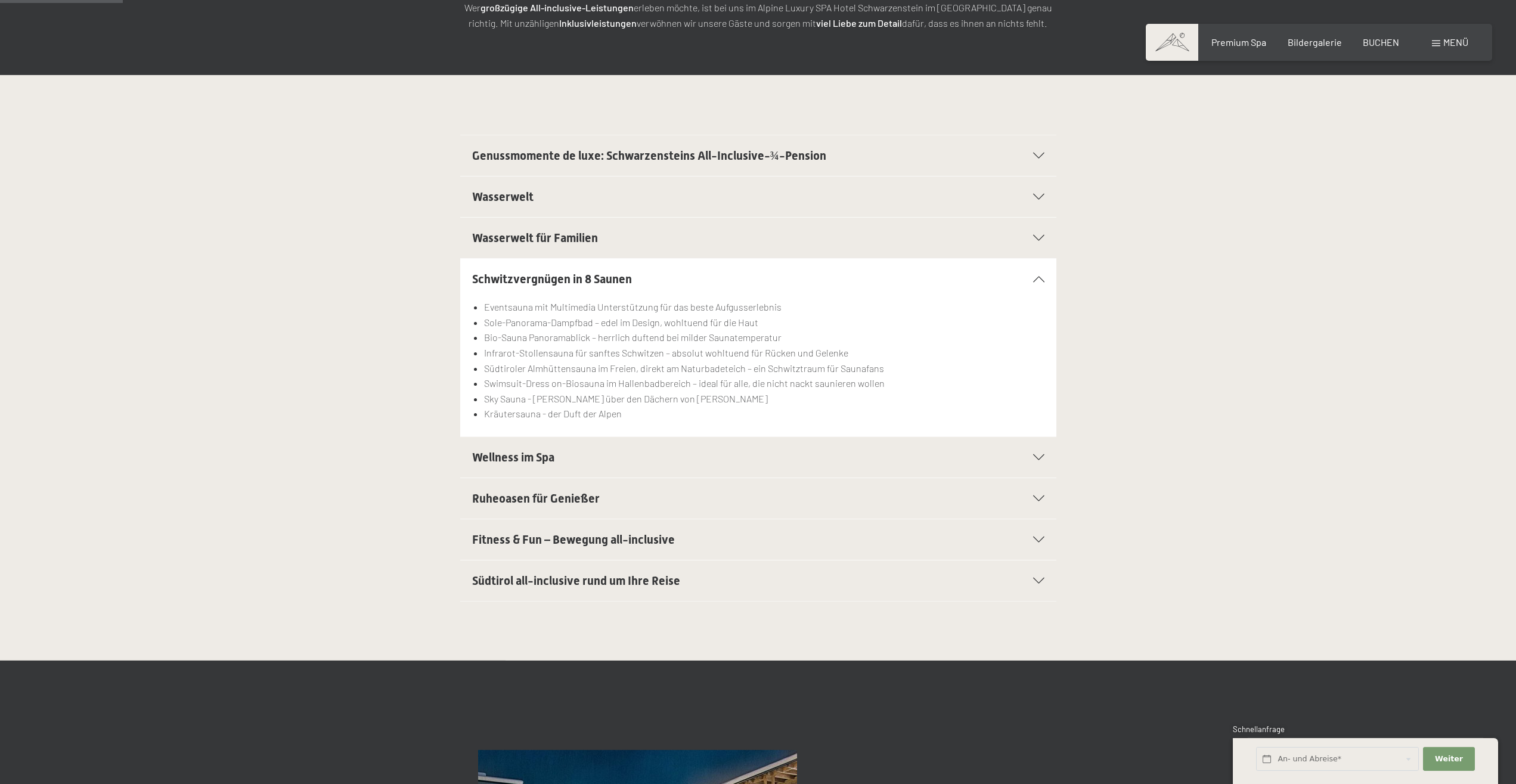
scroll to position [243, 0]
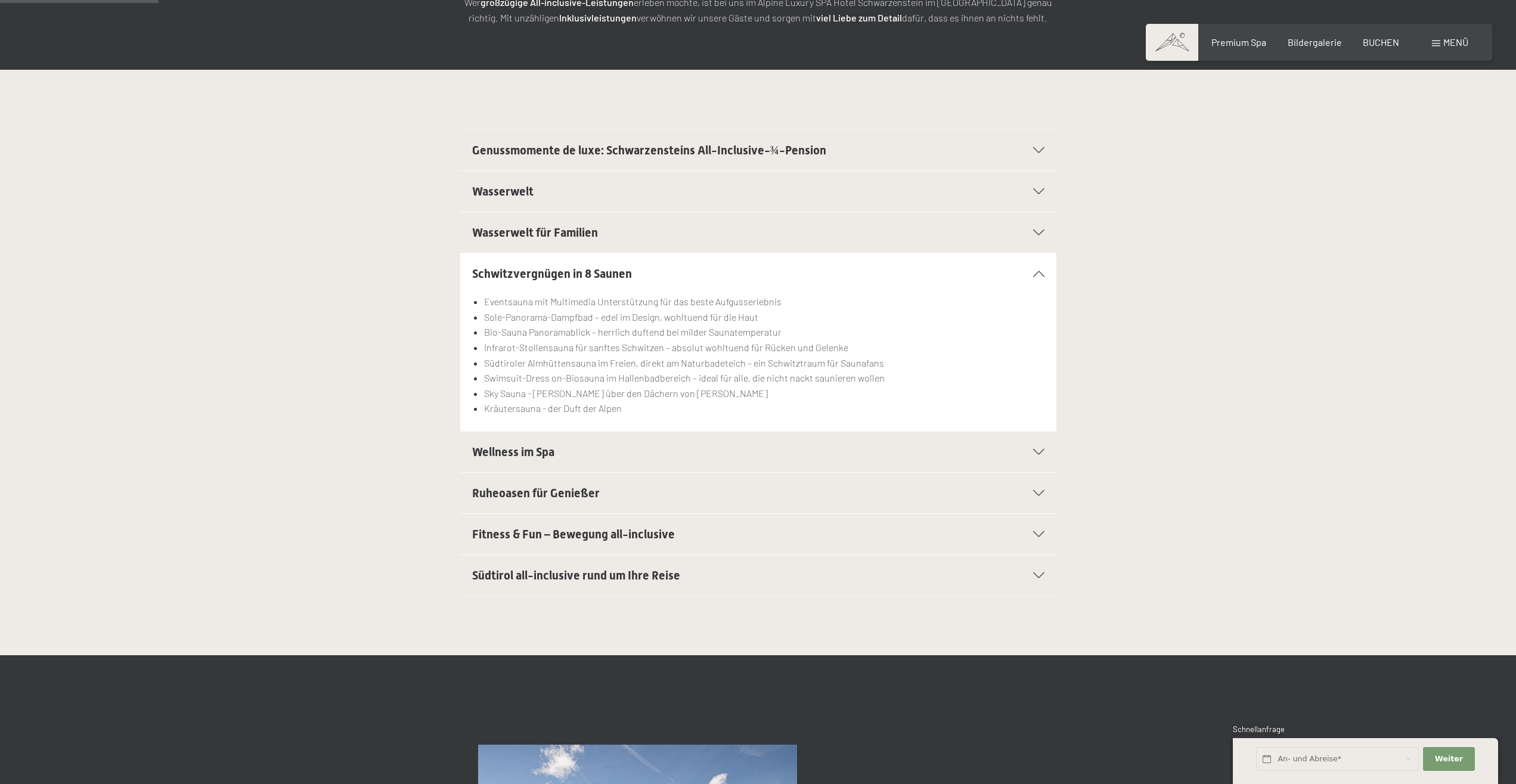
click at [673, 529] on h2 "Fitness & Fun – Bewegung all-inclusive" at bounding box center [730, 533] width 515 height 17
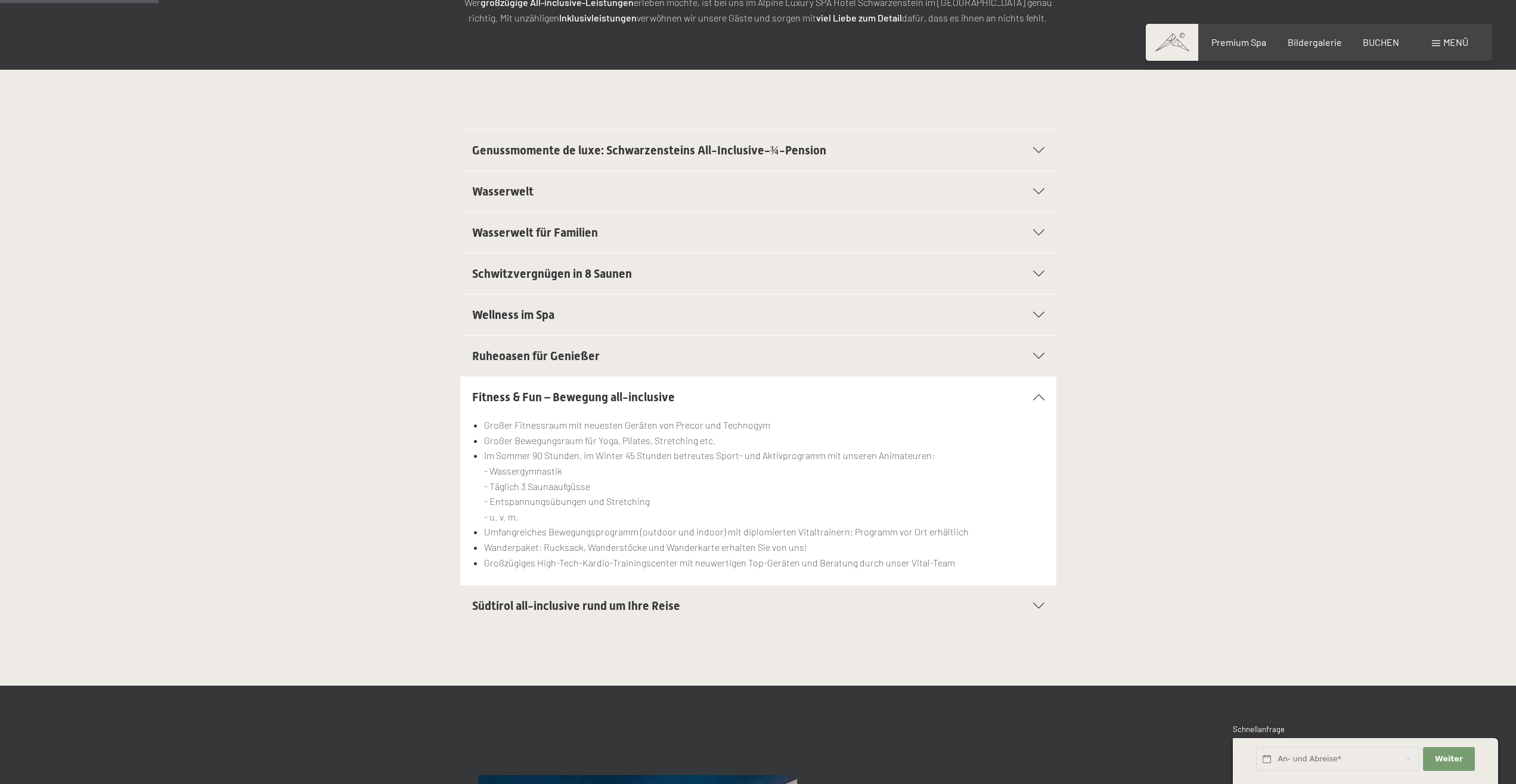
click at [782, 601] on h2 "Südtirol all-inclusive rund um Ihre Reise" at bounding box center [730, 605] width 515 height 17
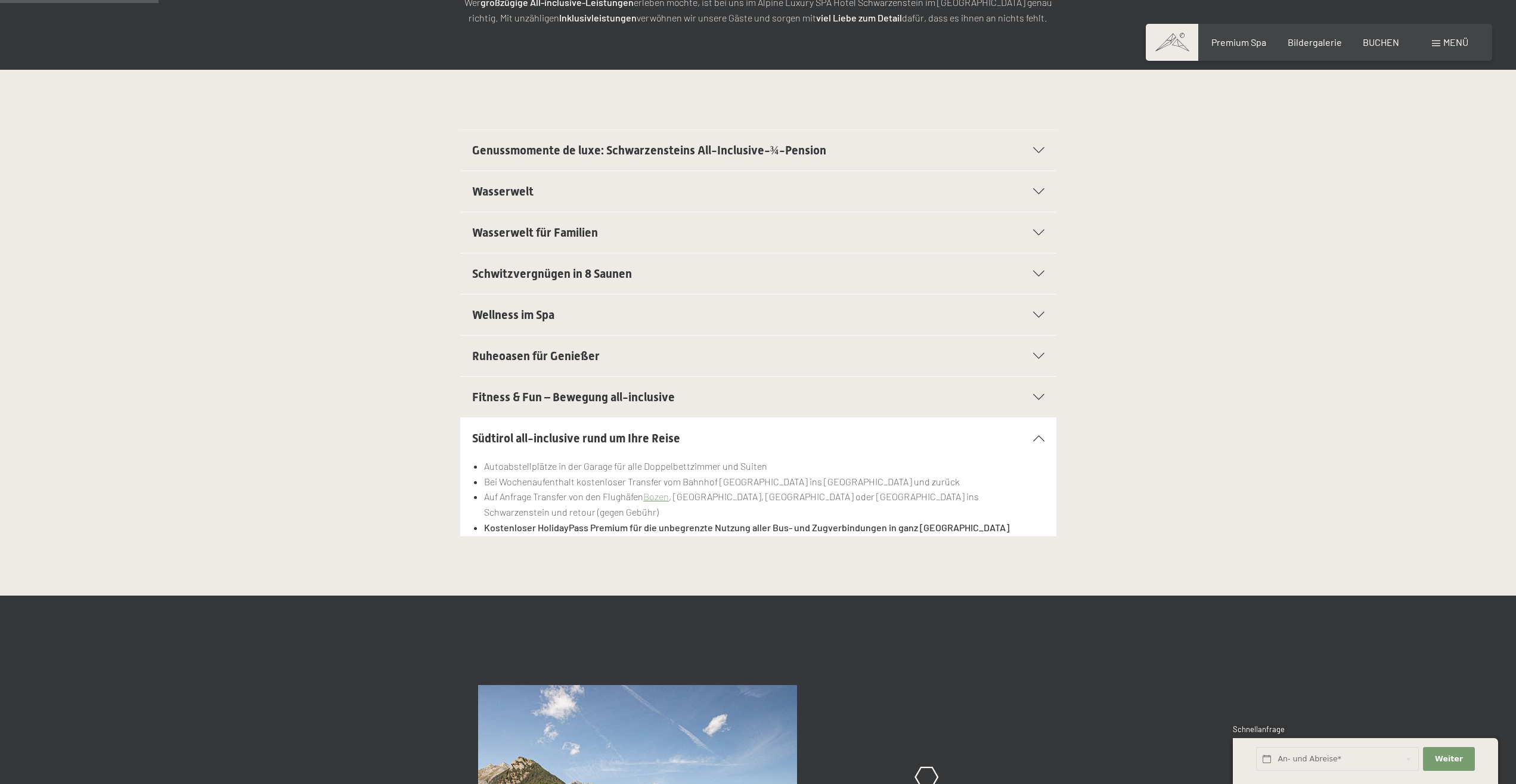
click at [996, 157] on div "Genussmomente de luxe: Schwarzensteins All-Inclusive-¾-Pension" at bounding box center [759, 150] width 573 height 40
